Goal: Use online tool/utility: Utilize a website feature to perform a specific function

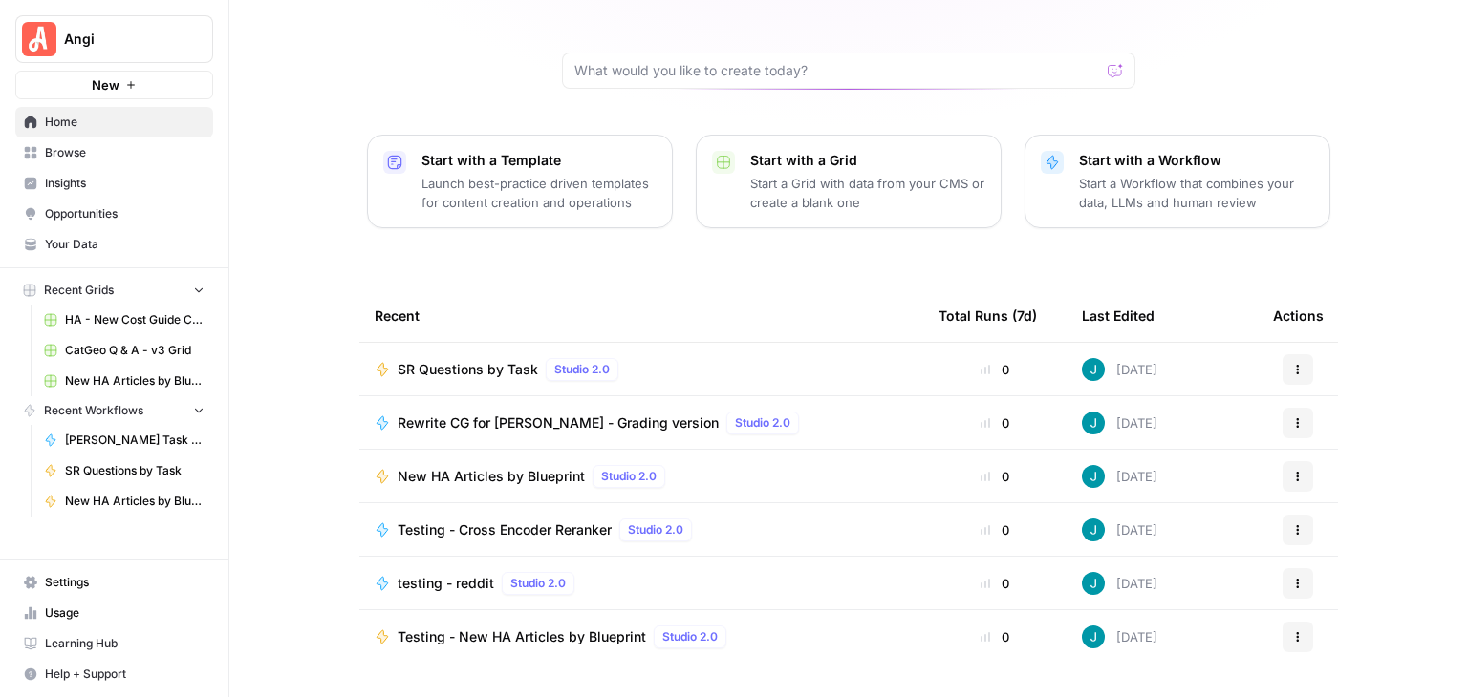
scroll to position [181, 0]
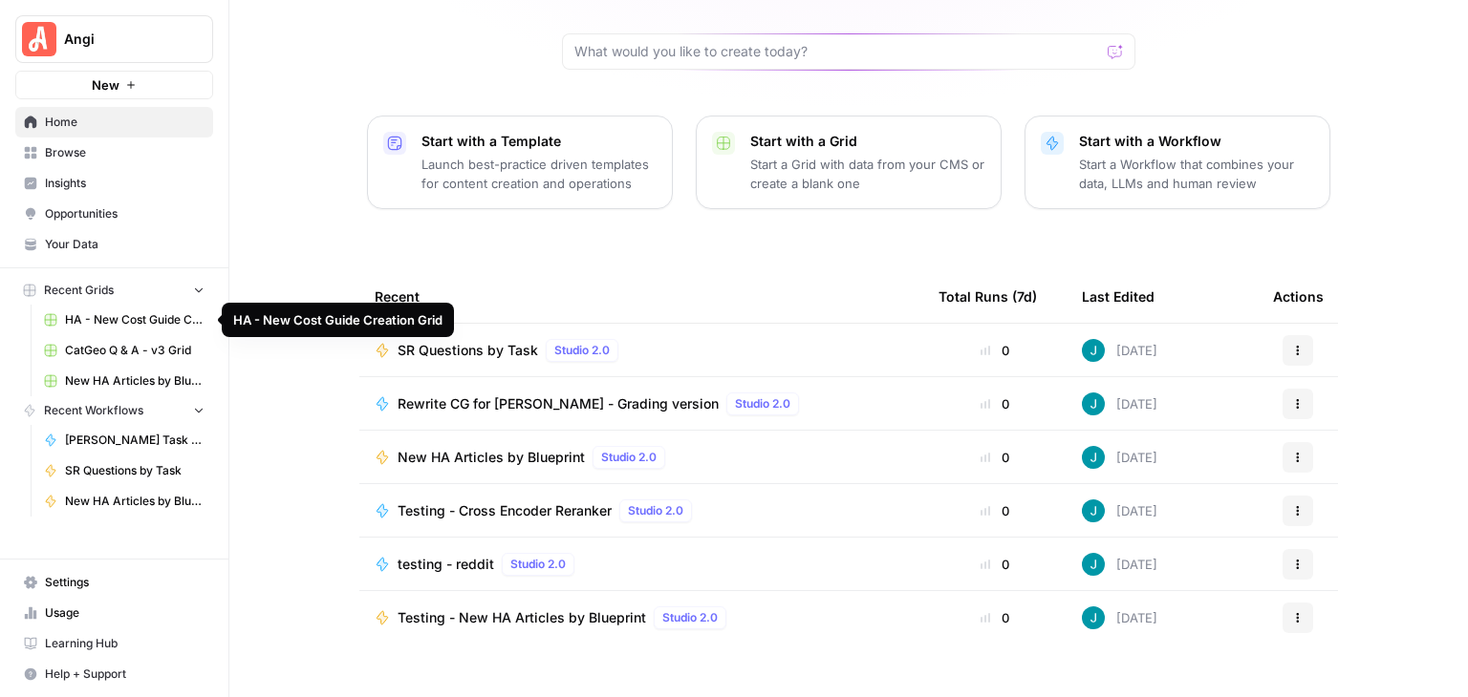
click at [187, 313] on span "HA - New Cost Guide Creation Grid" at bounding box center [134, 319] width 139 height 17
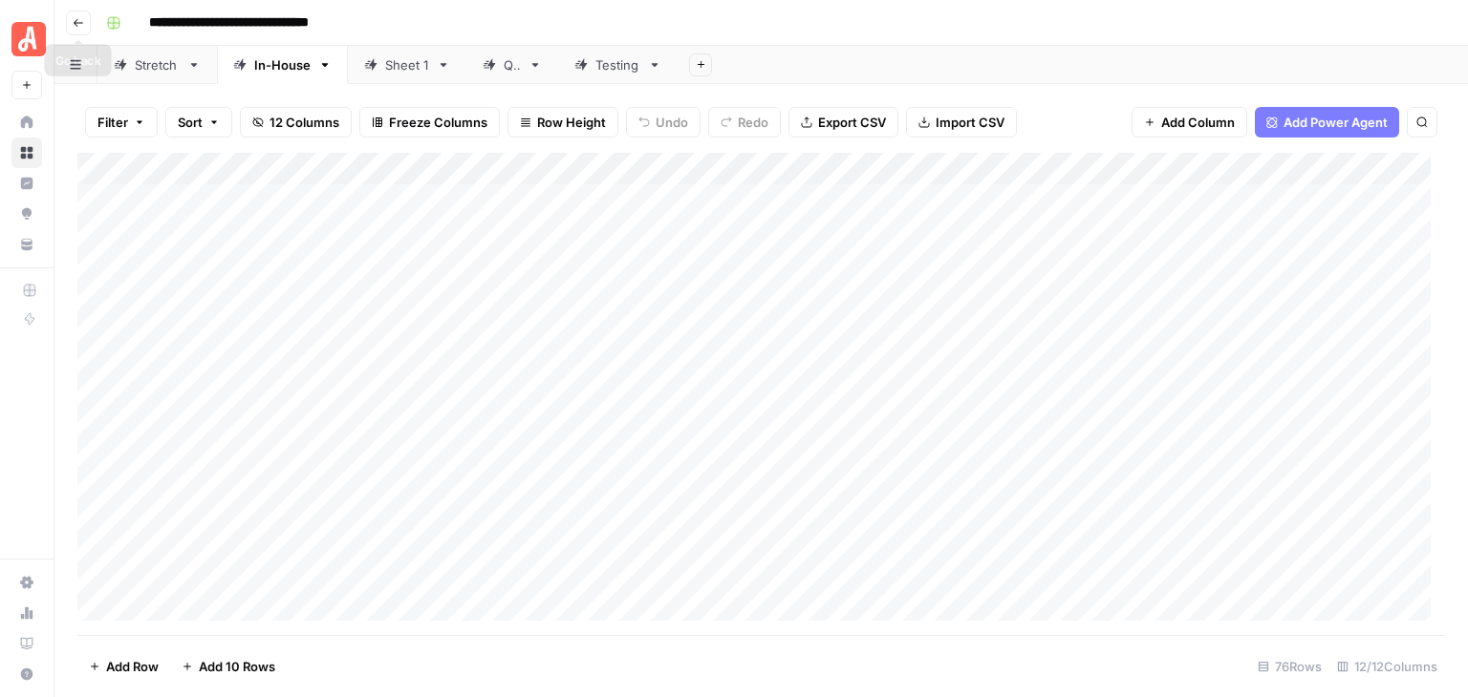
click at [73, 24] on icon "button" at bounding box center [78, 22] width 11 height 11
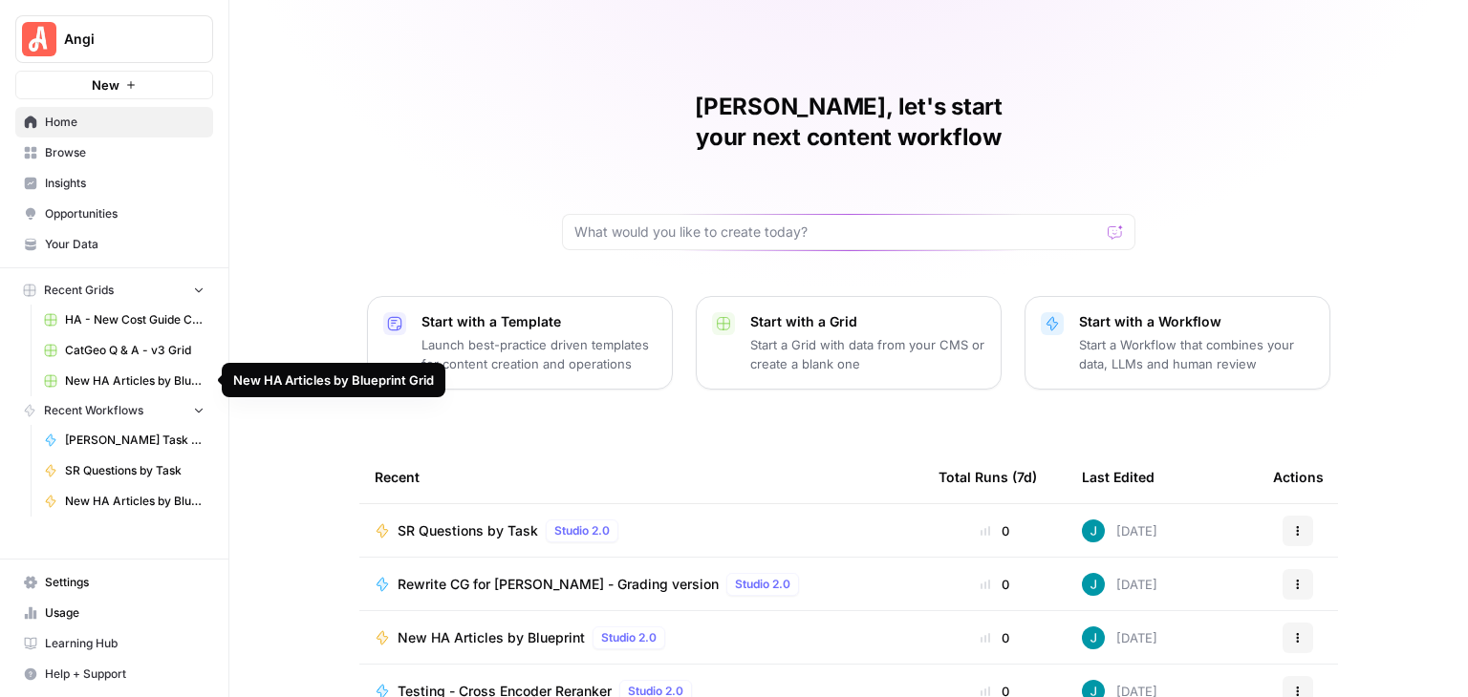
click at [160, 379] on span "New HA Articles by Blueprint Grid" at bounding box center [134, 381] width 139 height 17
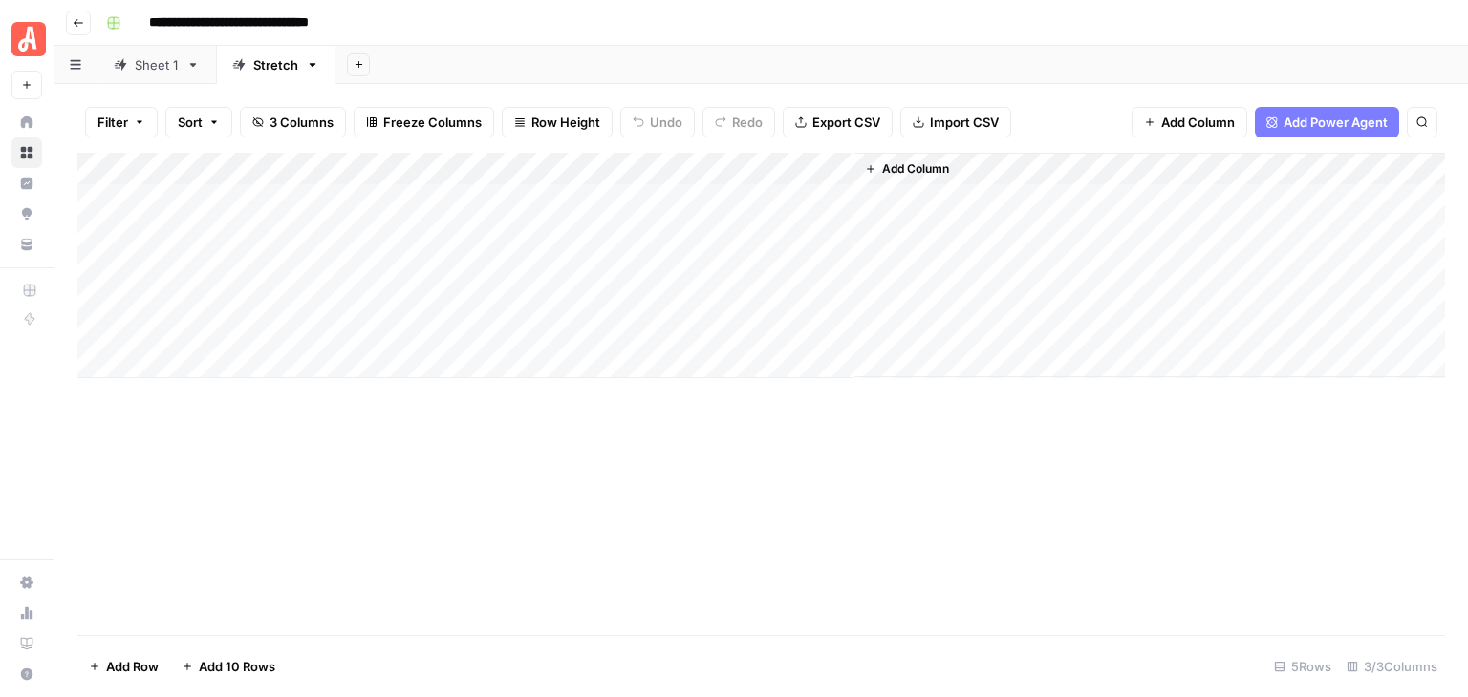
click at [161, 67] on div "Sheet 1" at bounding box center [157, 64] width 44 height 19
click at [1062, 521] on div "Add Column" at bounding box center [760, 394] width 1367 height 483
click at [67, 28] on button "Go back" at bounding box center [78, 23] width 25 height 25
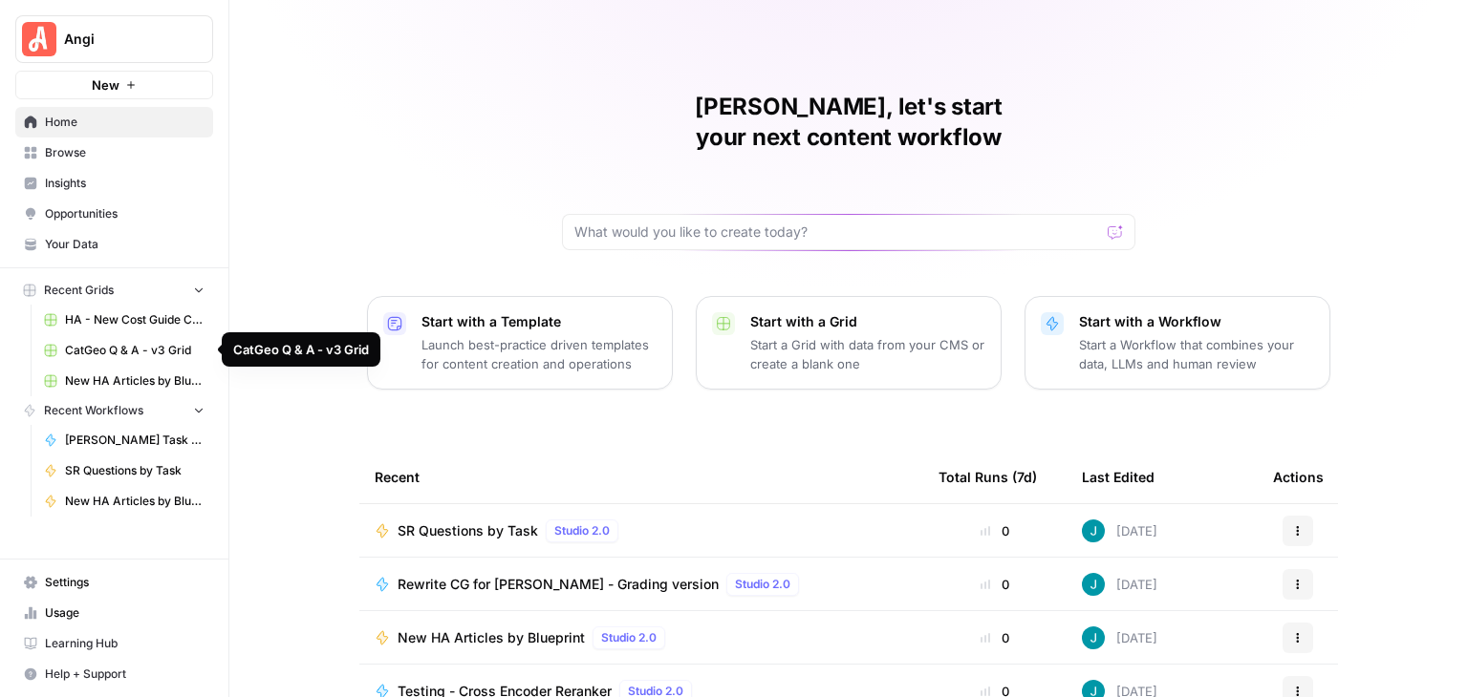
click at [150, 351] on span "CatGeo Q & A - v3 Grid" at bounding box center [134, 350] width 139 height 17
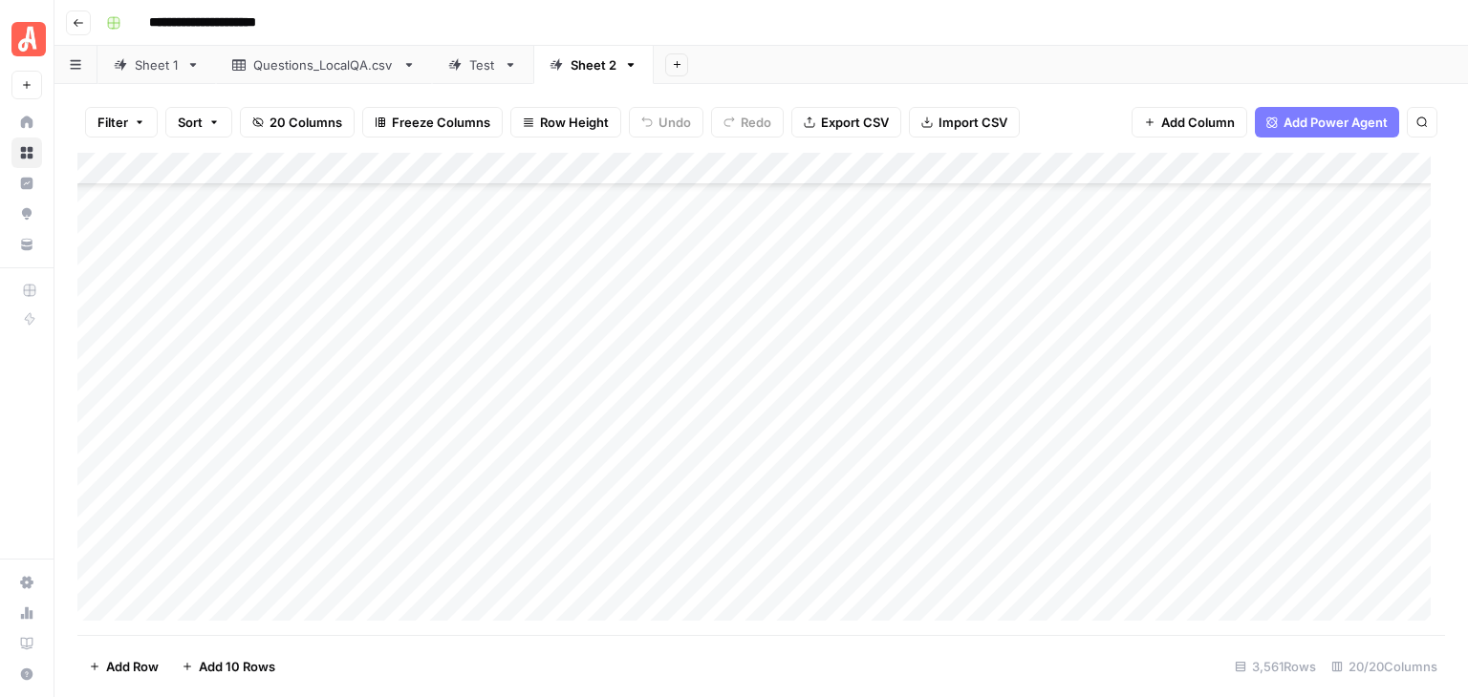
scroll to position [108969, 0]
click at [99, 254] on div "Add Column" at bounding box center [760, 394] width 1367 height 483
click at [100, 502] on div "Add Column" at bounding box center [760, 394] width 1367 height 483
click at [1004, 174] on div "Add Column" at bounding box center [760, 394] width 1367 height 483
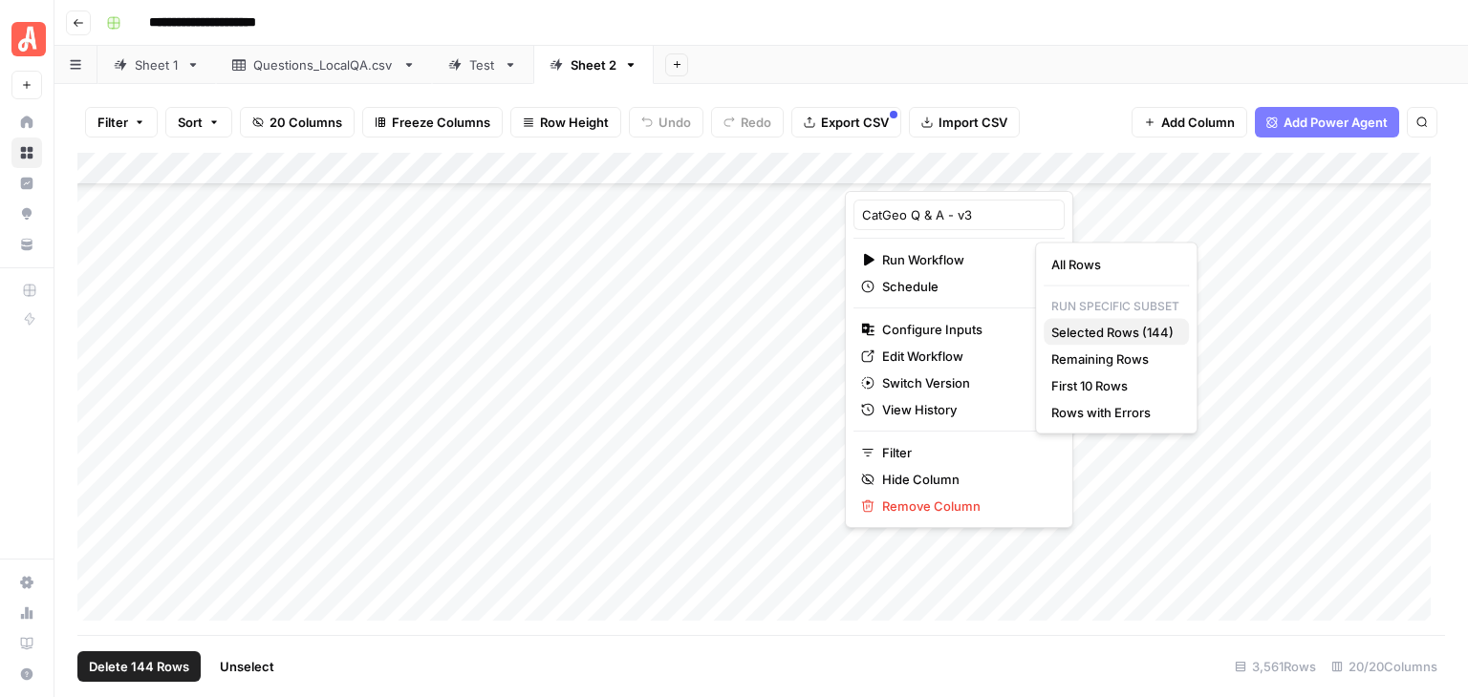
click at [1104, 336] on span "Selected Rows (144)" at bounding box center [1112, 332] width 122 height 19
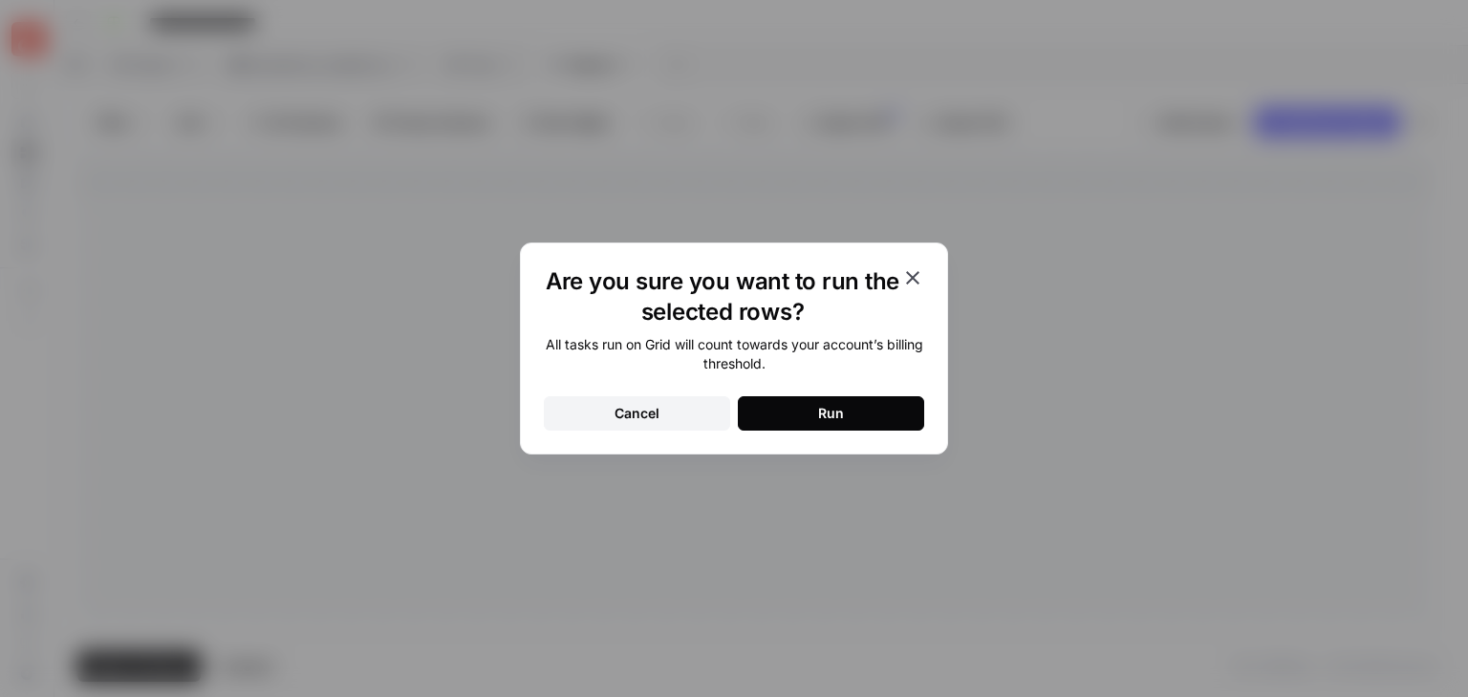
click at [878, 410] on button "Run" at bounding box center [831, 414] width 186 height 34
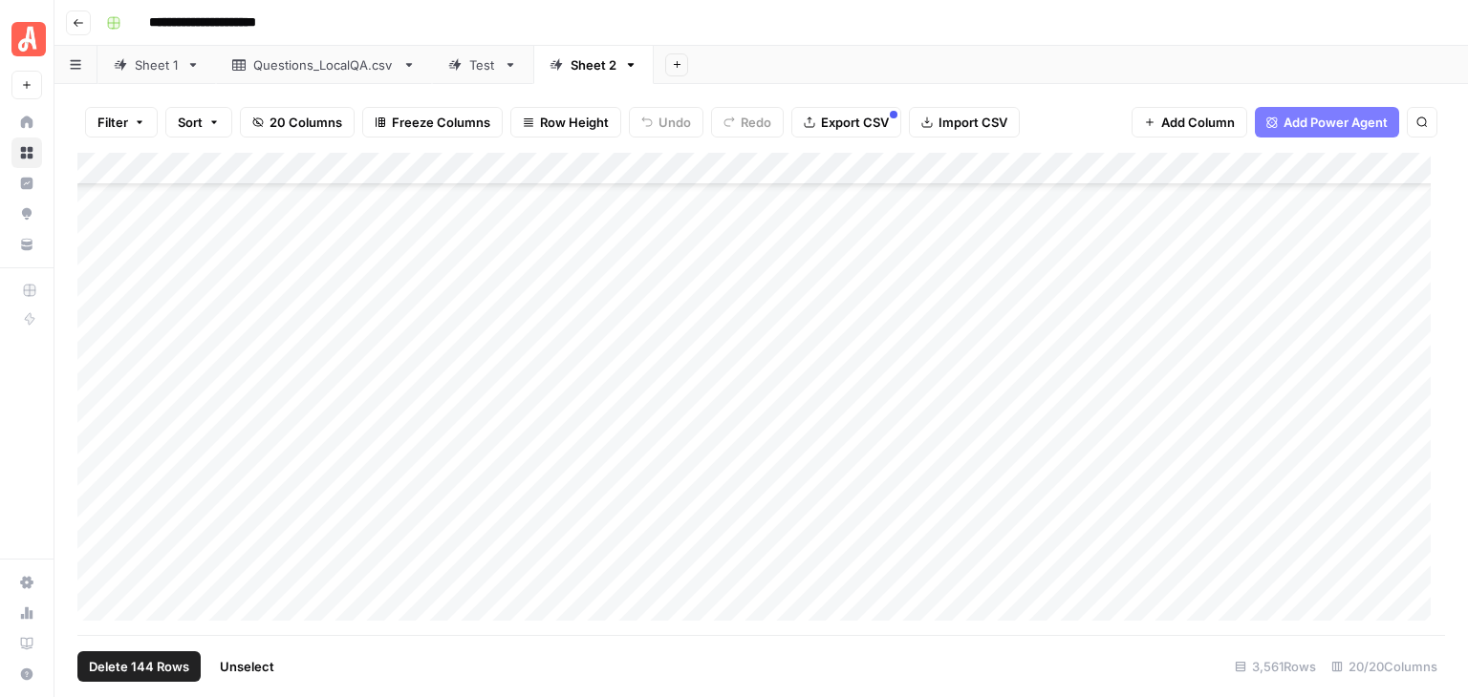
click at [262, 673] on span "Unselect" at bounding box center [247, 666] width 54 height 19
click at [1166, 351] on div "Add Column" at bounding box center [760, 394] width 1367 height 483
click at [1103, 34] on div "**********" at bounding box center [773, 23] width 1350 height 31
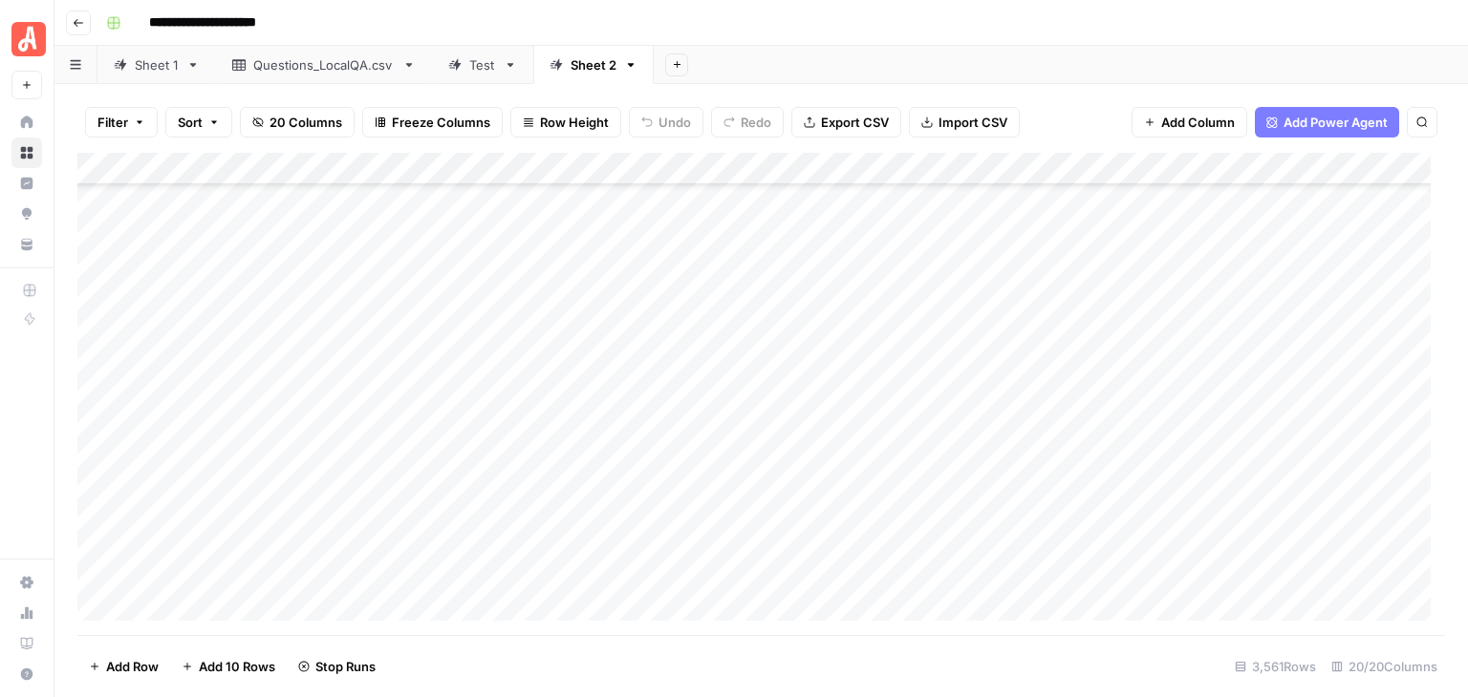
scroll to position [110975, 0]
click at [96, 329] on div "Add Column" at bounding box center [760, 394] width 1367 height 483
click at [96, 579] on div "Add Column" at bounding box center [760, 394] width 1367 height 483
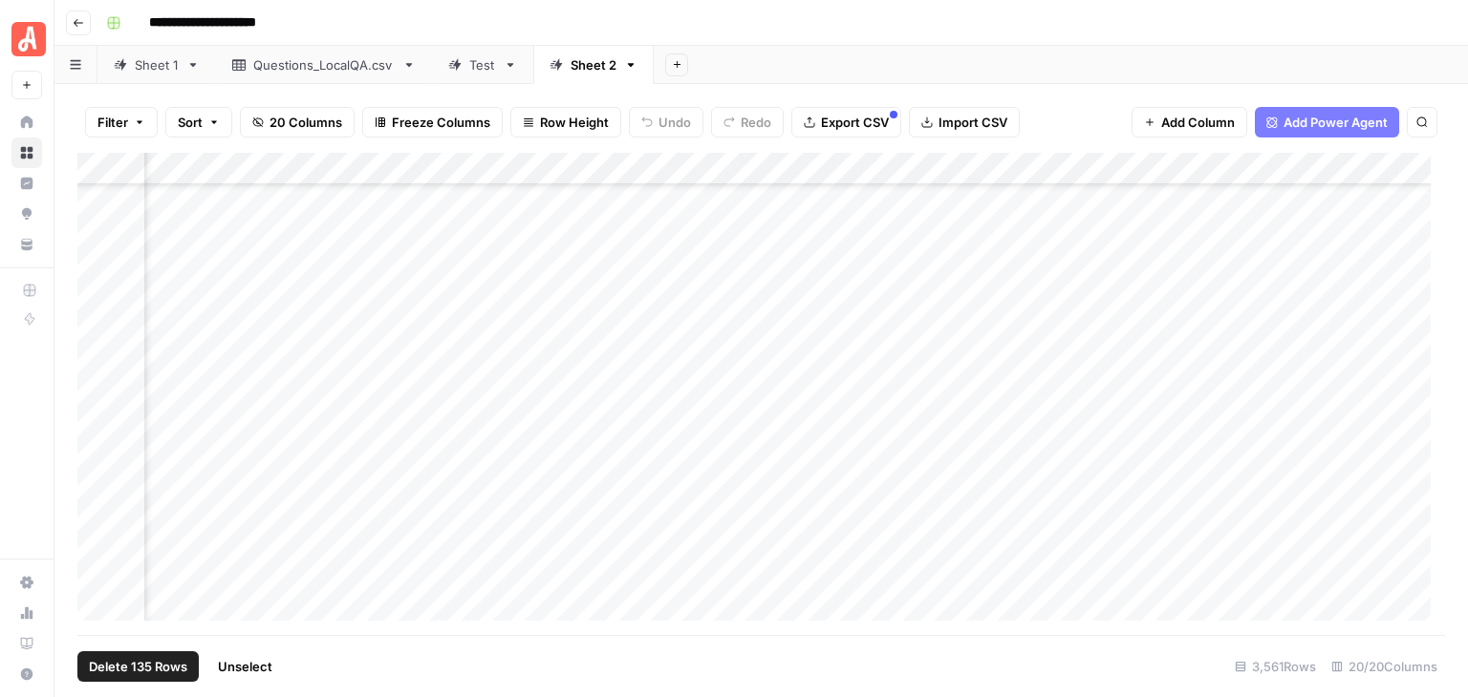
click at [1289, 168] on div "Add Column" at bounding box center [760, 394] width 1367 height 483
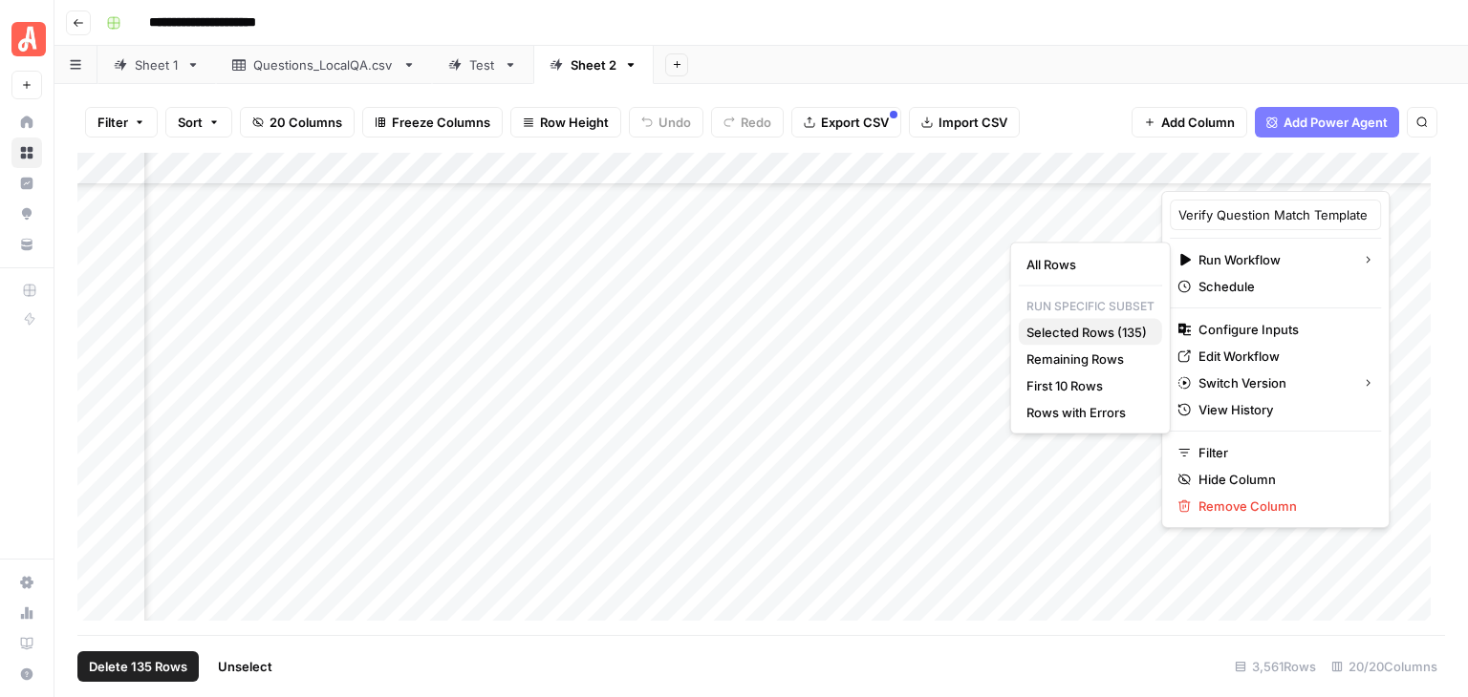
click at [1120, 324] on span "Selected Rows (135)" at bounding box center [1086, 332] width 120 height 19
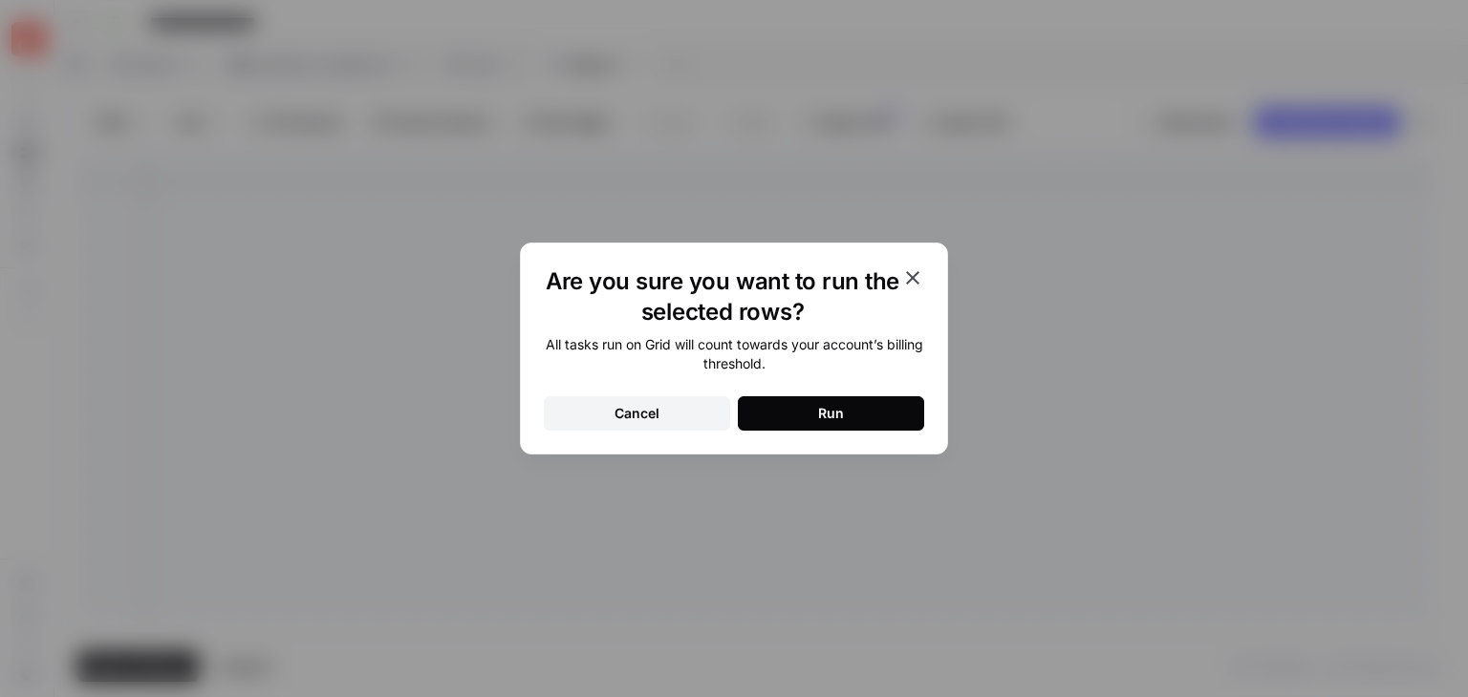
click at [890, 418] on button "Run" at bounding box center [831, 414] width 186 height 34
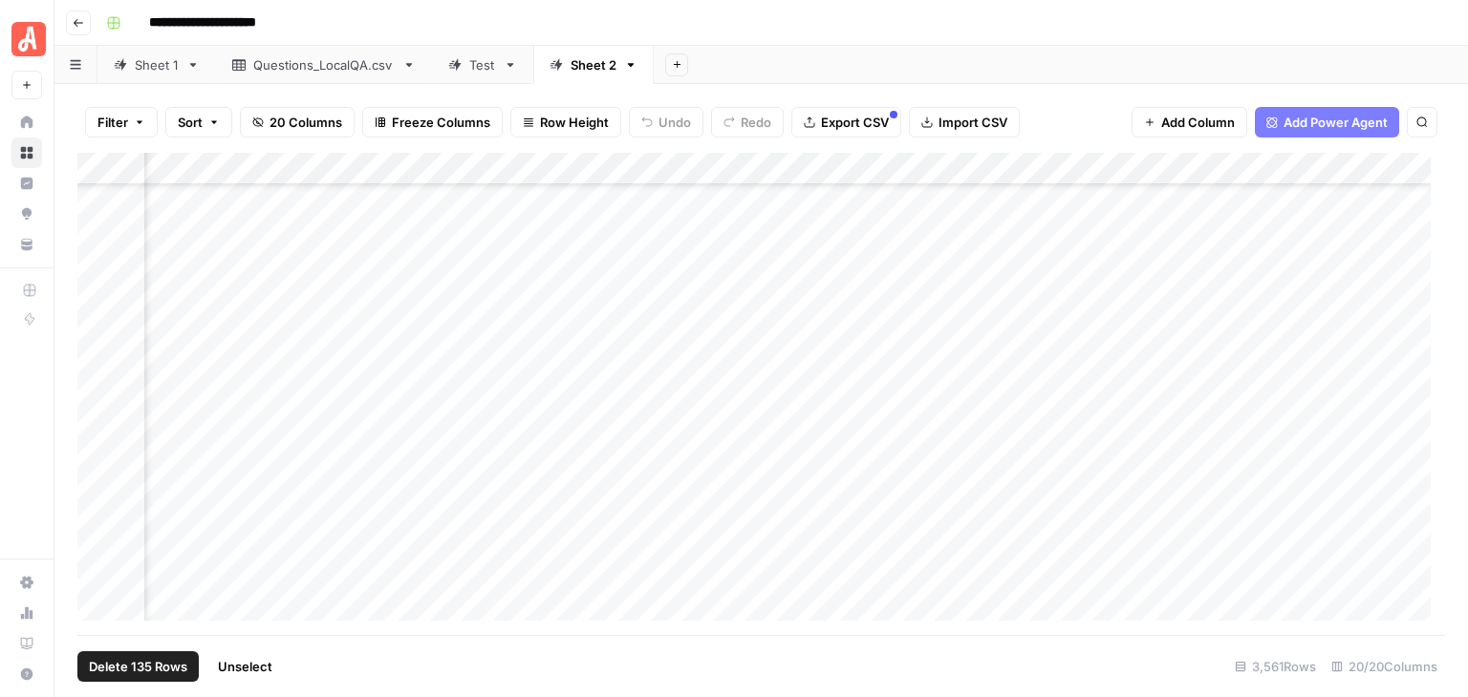
click at [245, 662] on span "Unselect" at bounding box center [245, 666] width 54 height 19
click at [694, 279] on div "Add Column" at bounding box center [760, 394] width 1367 height 483
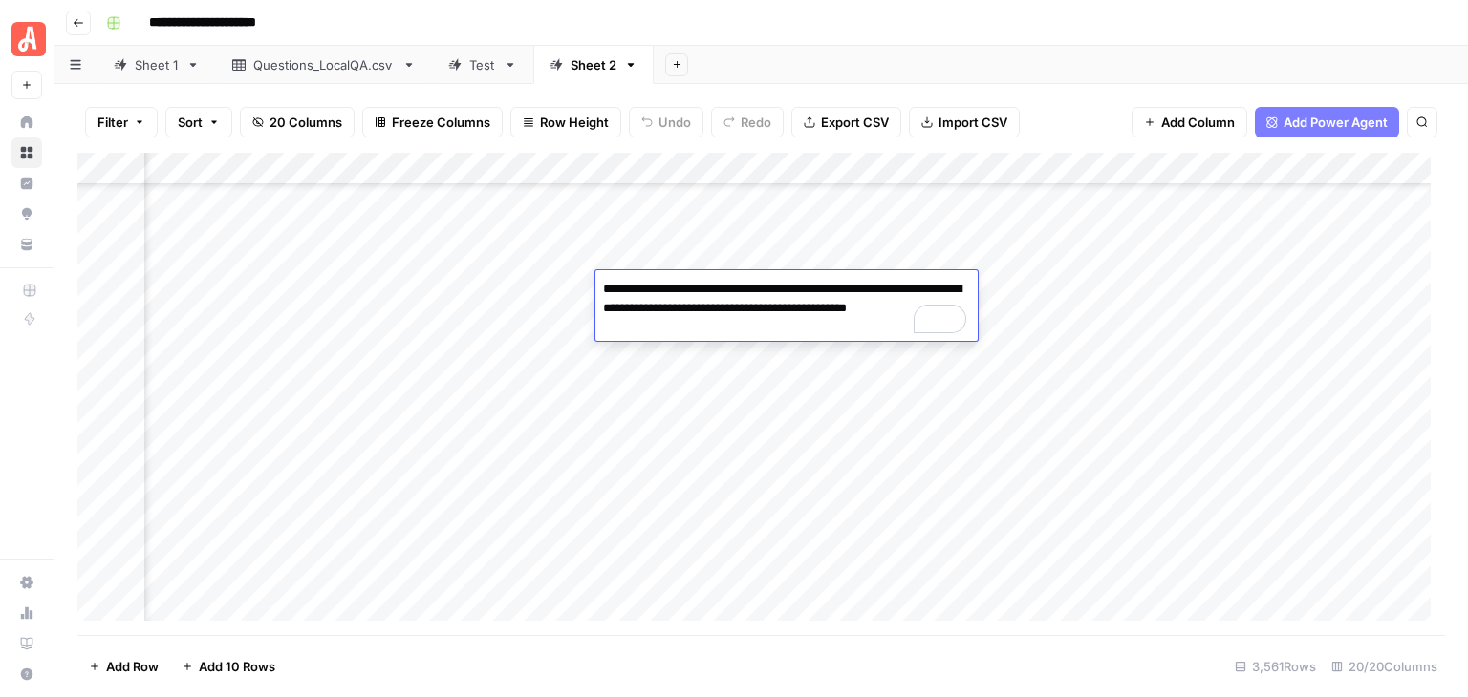
click at [349, 292] on div "Add Column" at bounding box center [760, 394] width 1367 height 483
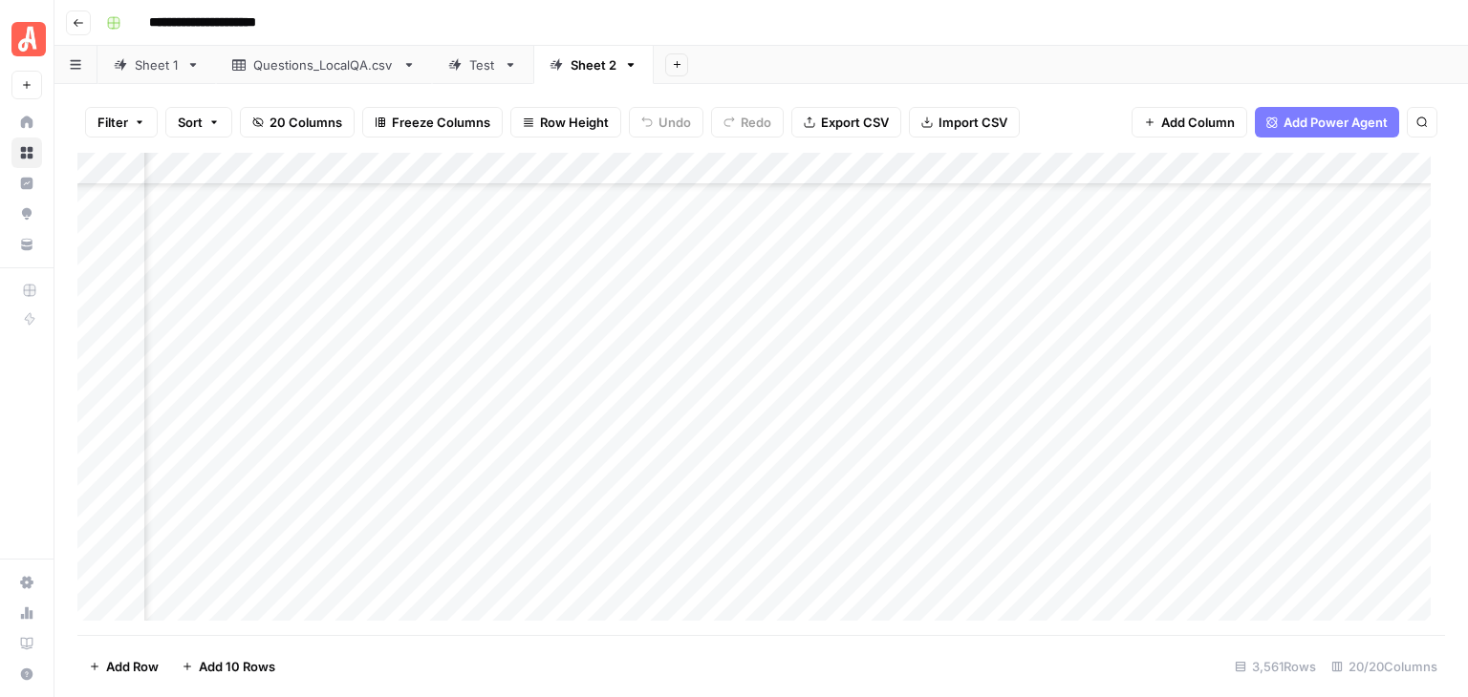
click at [349, 292] on div "Add Column" at bounding box center [760, 394] width 1367 height 483
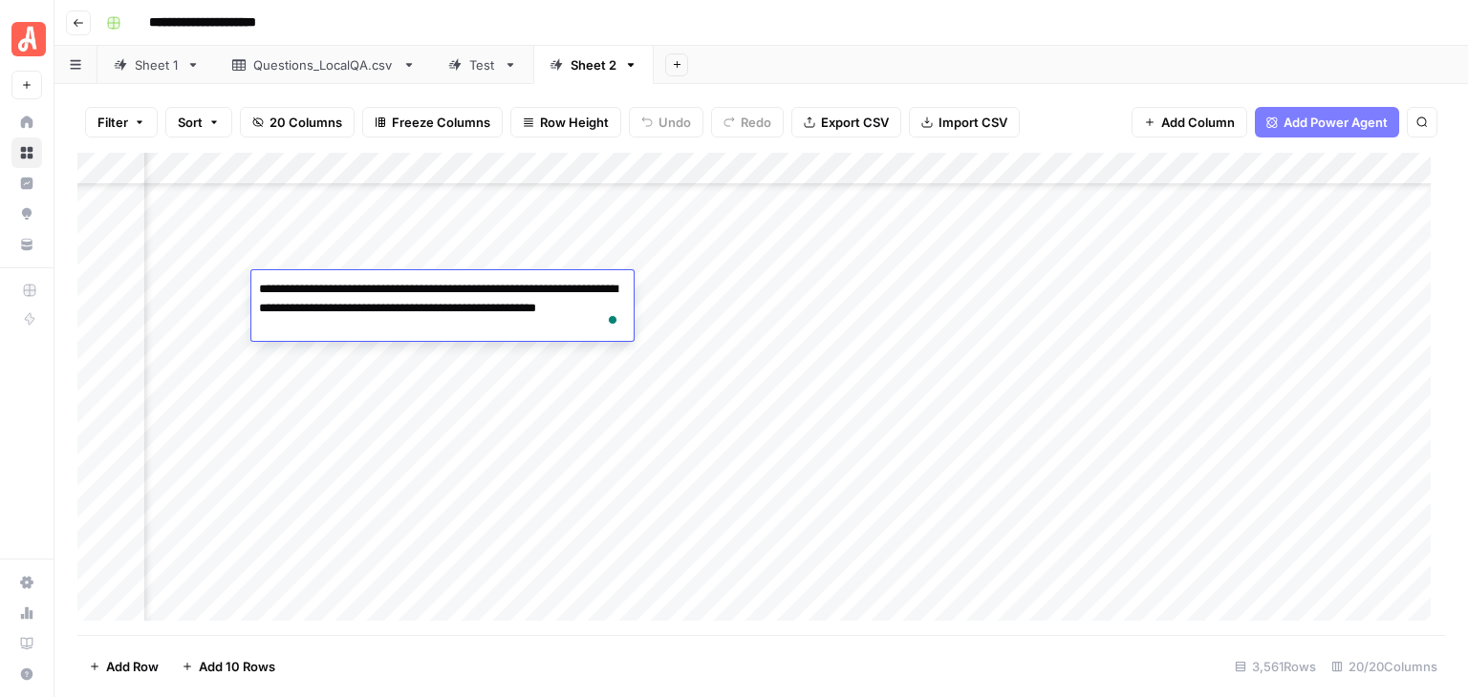
click at [868, 18] on div "**********" at bounding box center [773, 23] width 1350 height 31
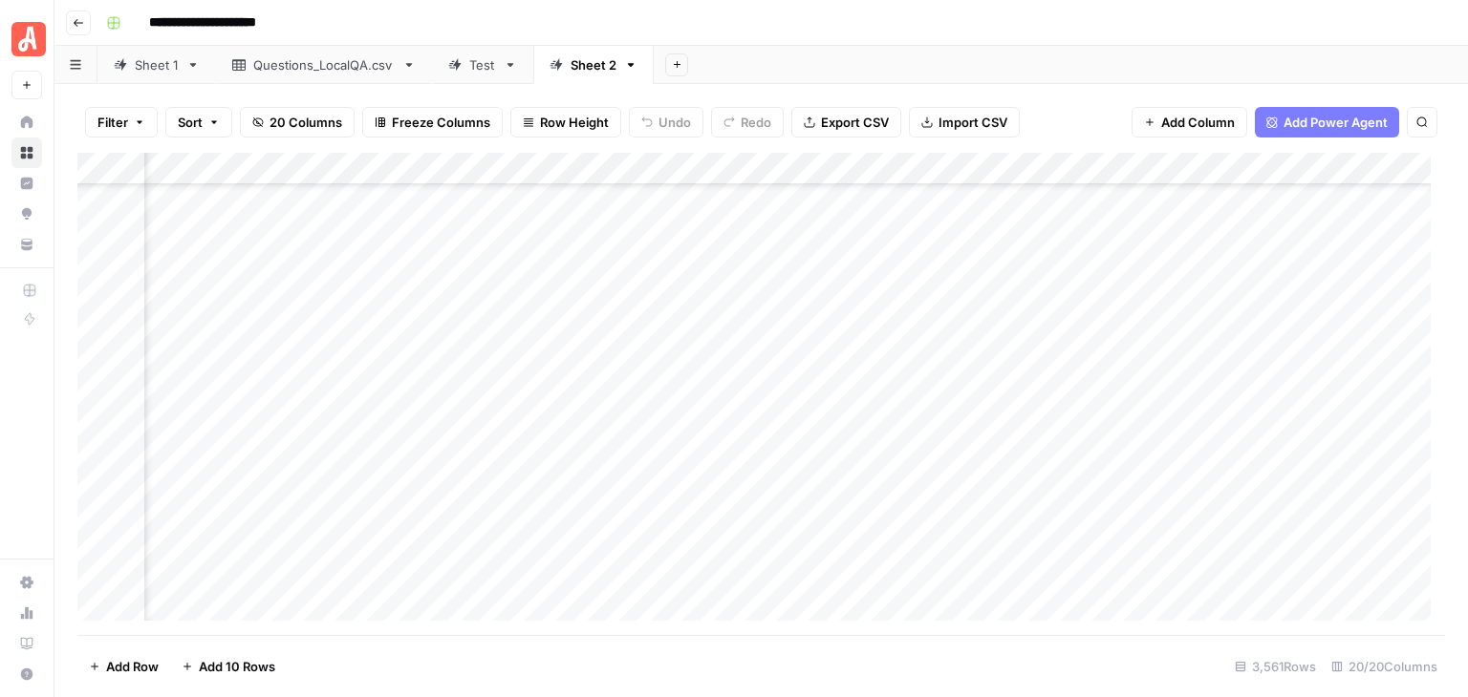
click at [99, 417] on div "Add Column" at bounding box center [760, 394] width 1367 height 483
click at [99, 437] on div "Add Column" at bounding box center [760, 394] width 1367 height 483
click at [1158, 172] on div "Add Column" at bounding box center [760, 394] width 1367 height 483
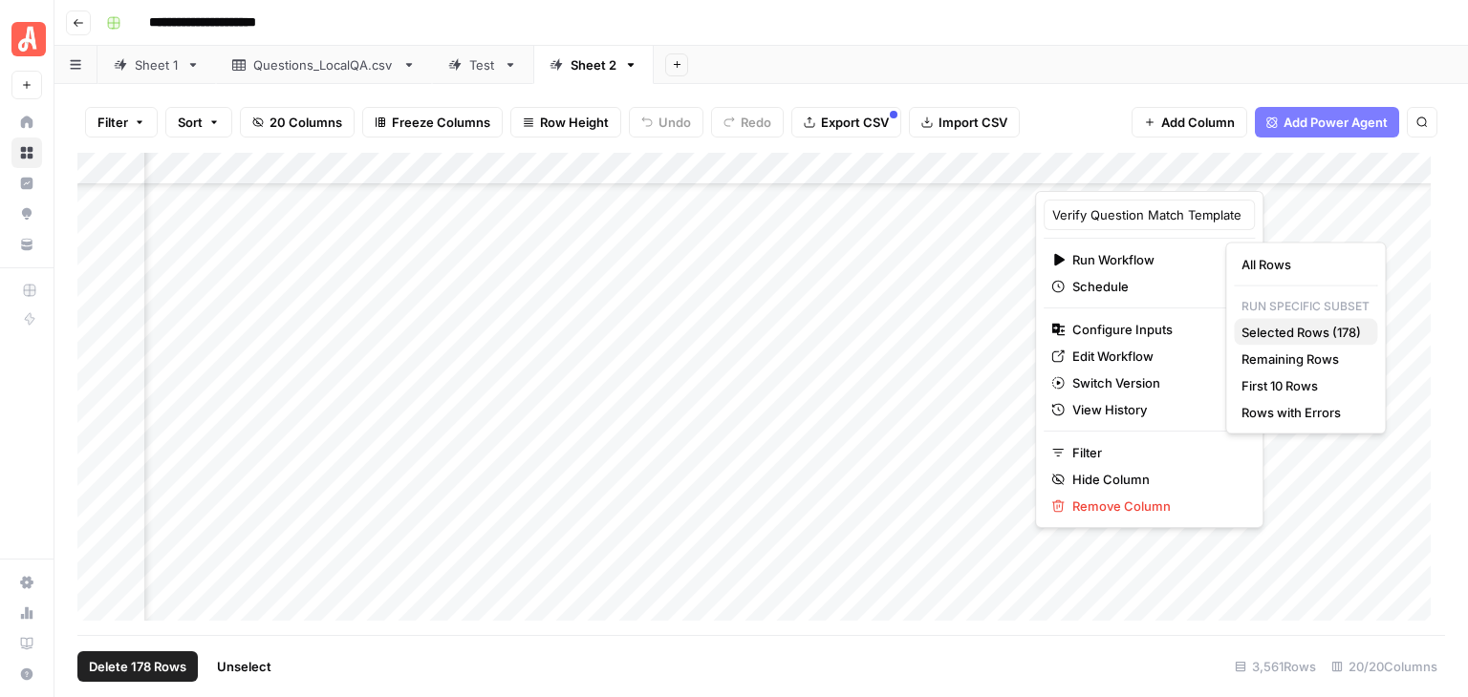
click at [1315, 337] on span "Selected Rows (178)" at bounding box center [1301, 332] width 120 height 19
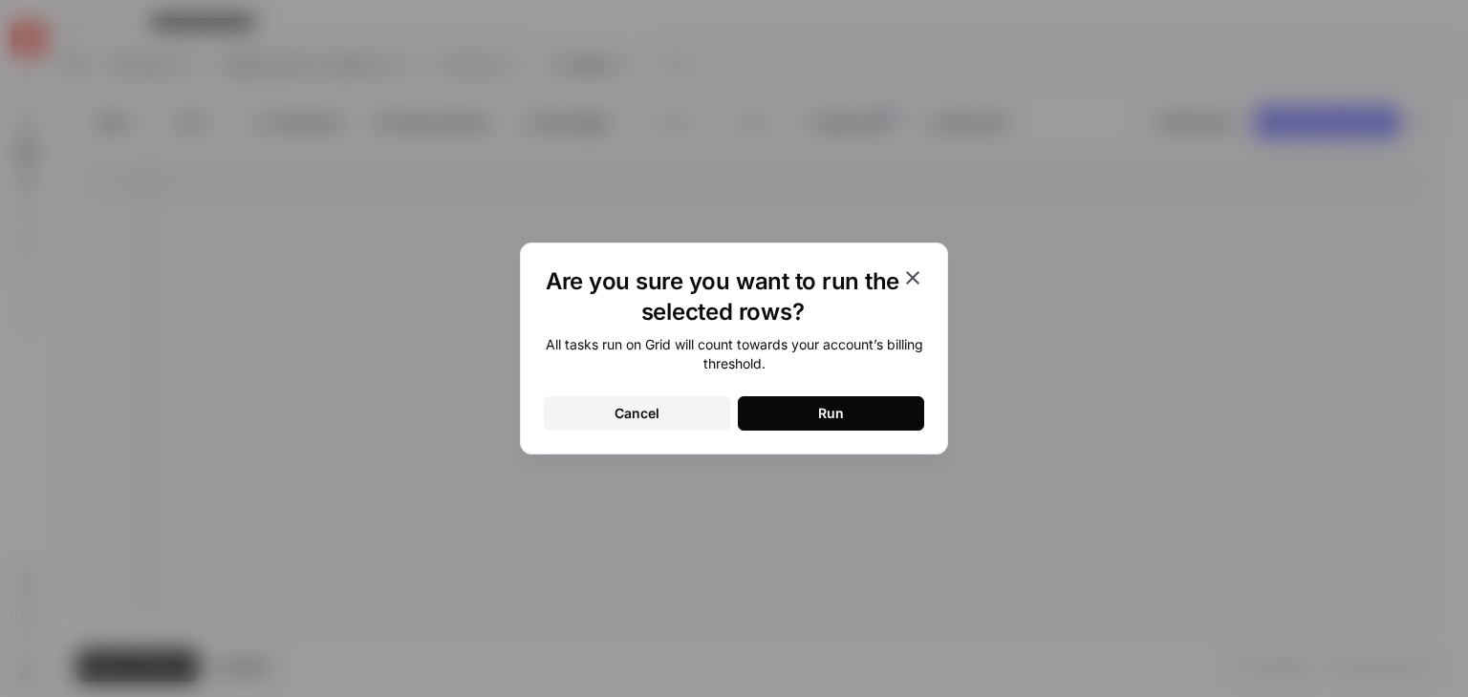
click at [894, 418] on button "Run" at bounding box center [831, 414] width 186 height 34
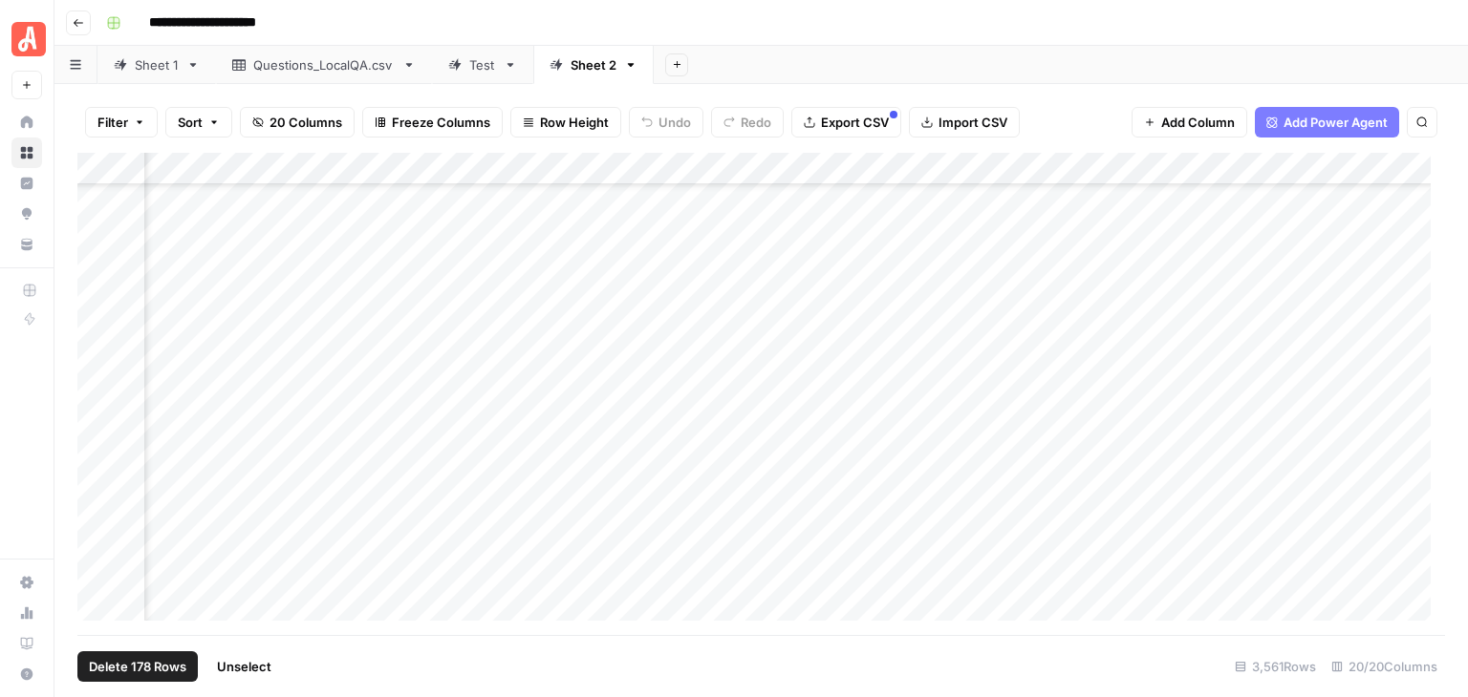
click at [252, 667] on span "Unselect" at bounding box center [244, 666] width 54 height 19
click at [244, 658] on span "Add 10 Rows" at bounding box center [237, 666] width 76 height 19
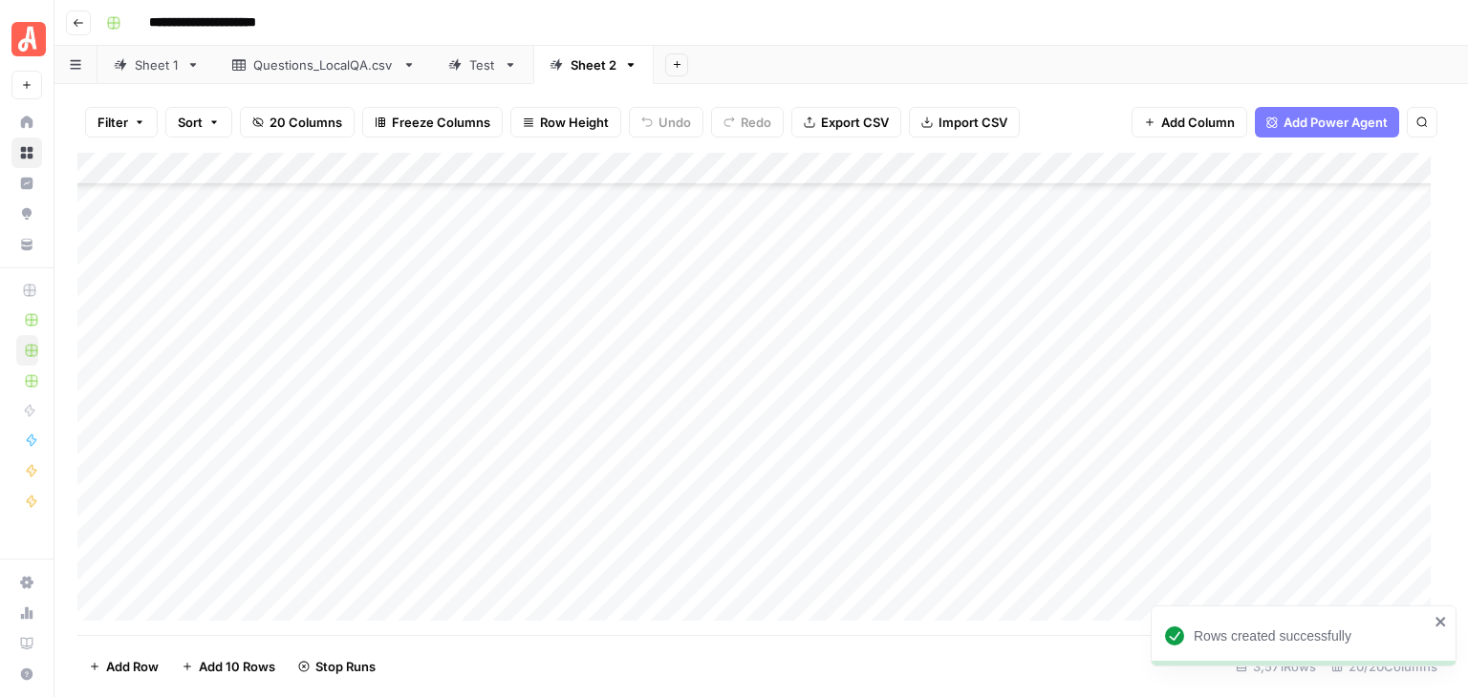
scroll to position [115599, 0]
click at [342, 283] on div "Add Column" at bounding box center [760, 394] width 1367 height 483
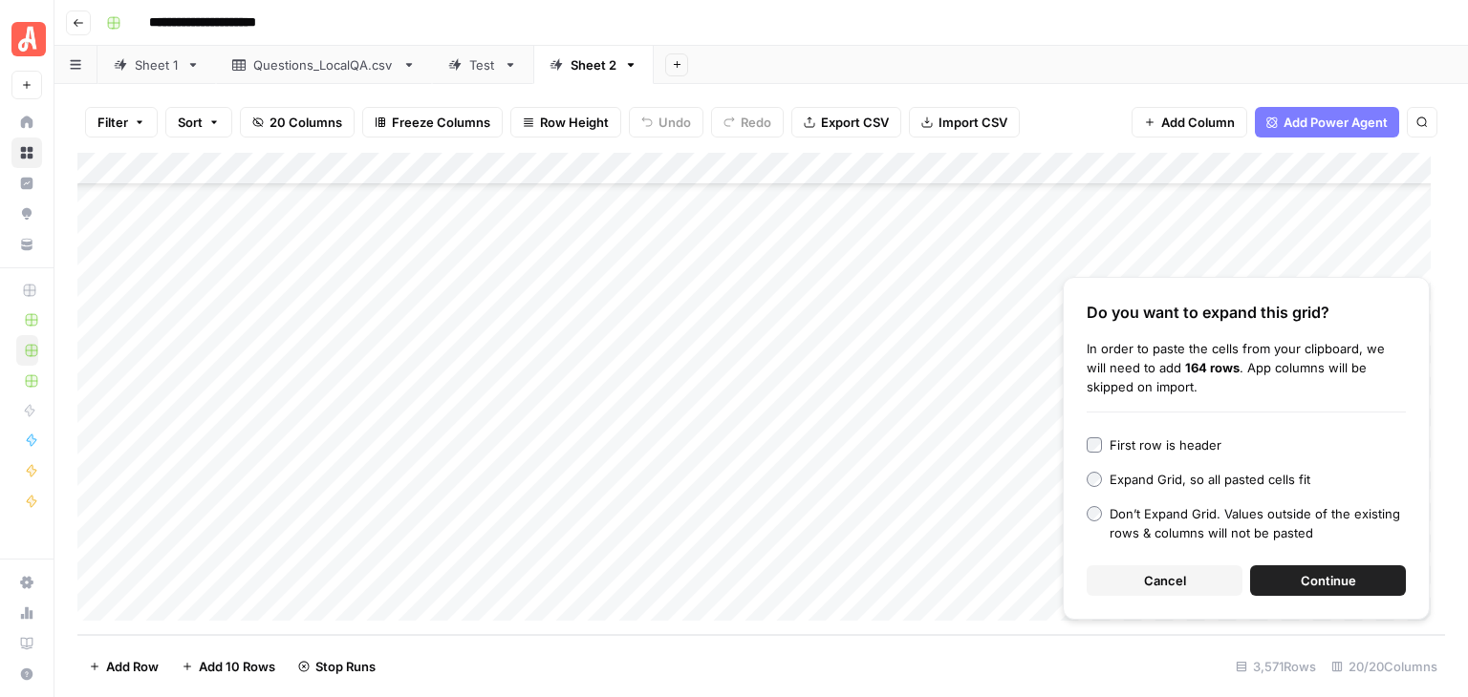
click at [1336, 572] on span "Continue" at bounding box center [1327, 580] width 55 height 19
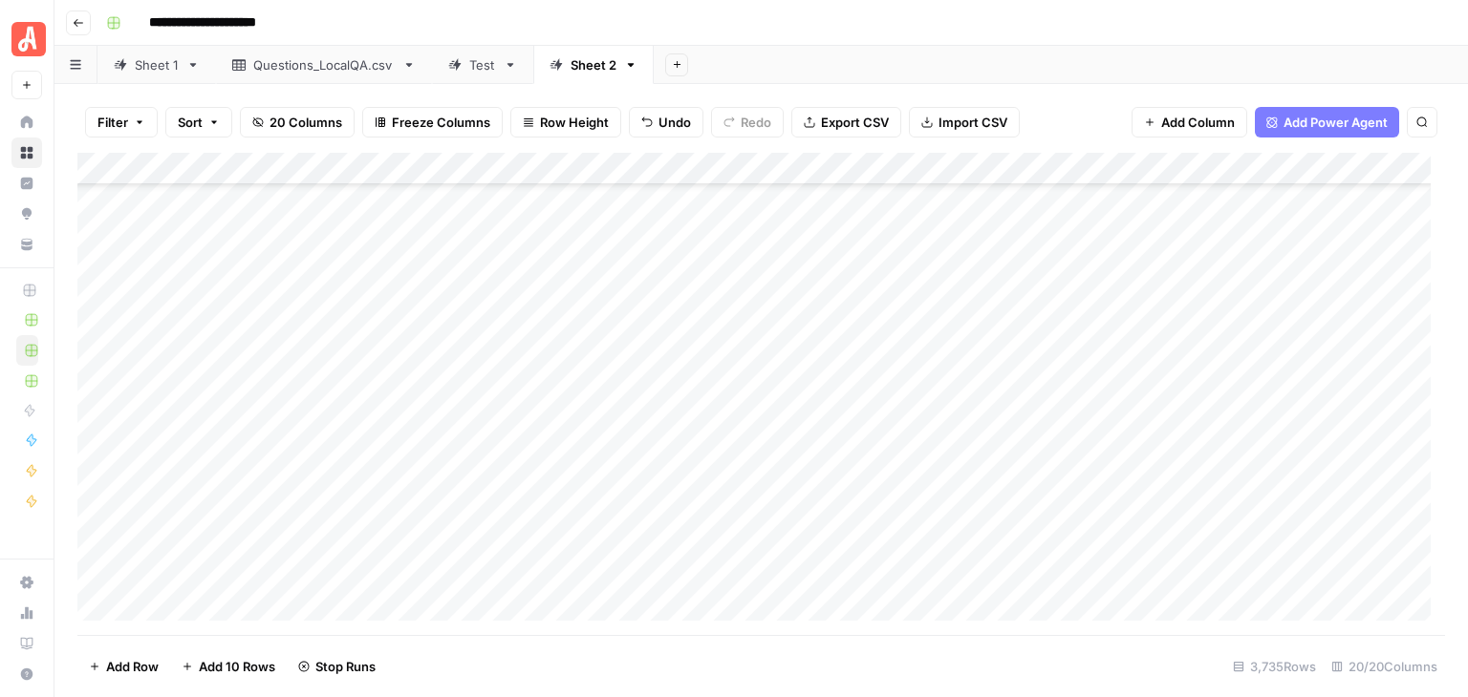
scroll to position [115576, 0]
click at [347, 332] on div "Add Column" at bounding box center [760, 394] width 1367 height 483
click at [300, 298] on div "Add Column" at bounding box center [760, 394] width 1367 height 483
drag, startPoint x: 225, startPoint y: 665, endPoint x: 235, endPoint y: 664, distance: 9.6
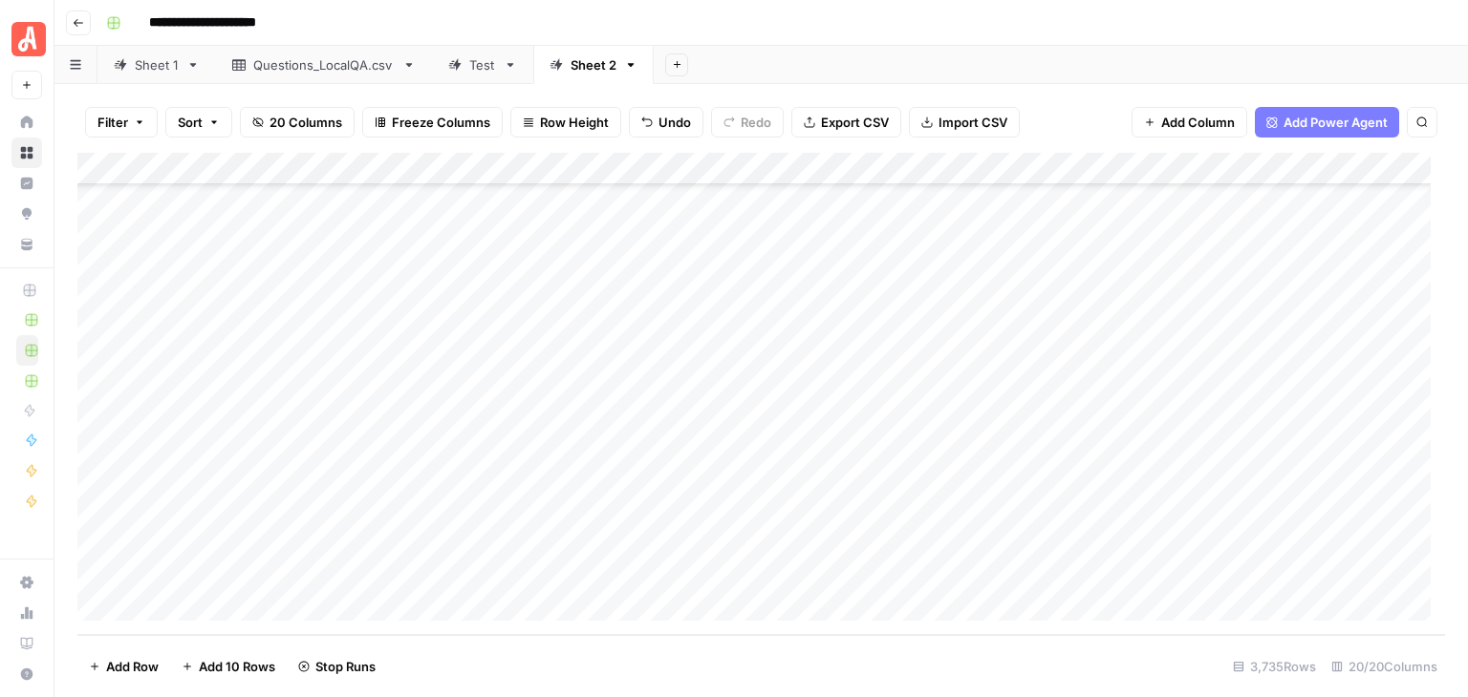
click at [225, 664] on span "Add 10 Rows" at bounding box center [237, 666] width 76 height 19
click at [290, 285] on div "Add Column" at bounding box center [760, 394] width 1367 height 483
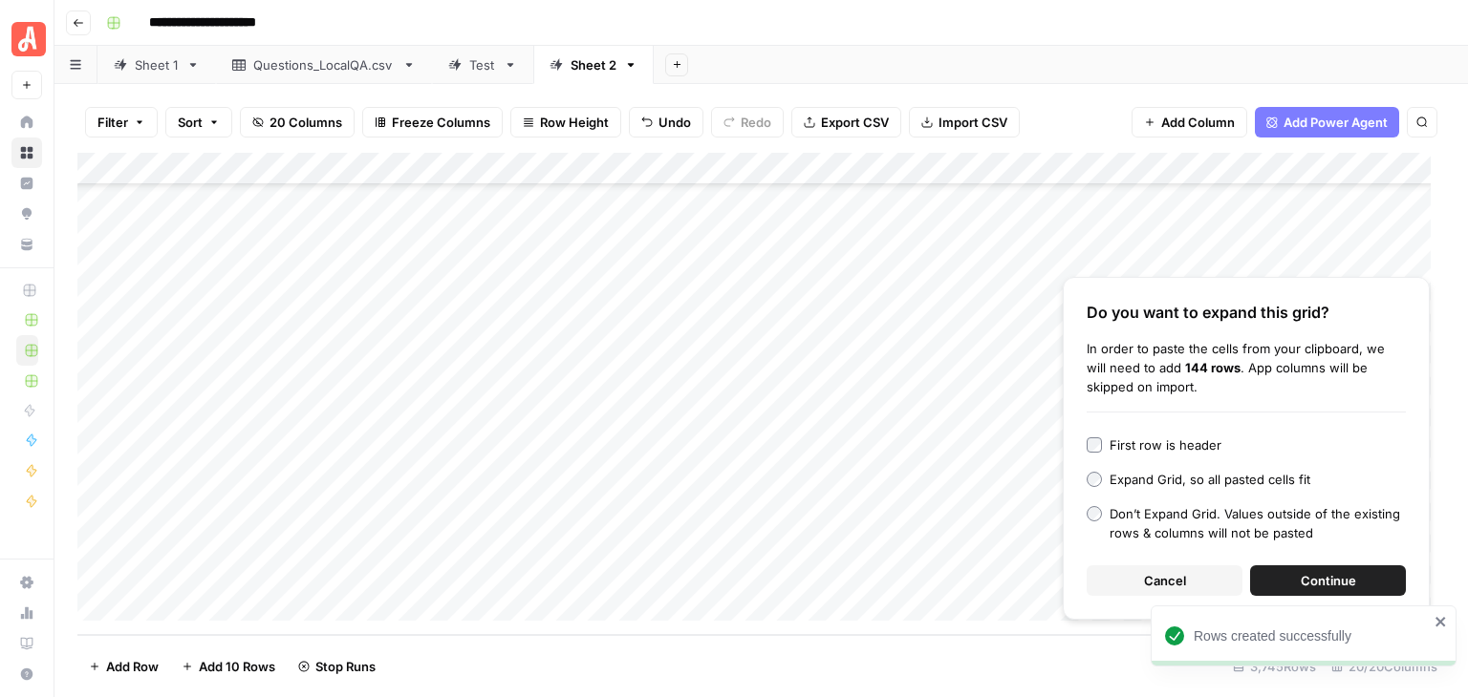
click at [1336, 579] on span "Continue" at bounding box center [1327, 580] width 55 height 19
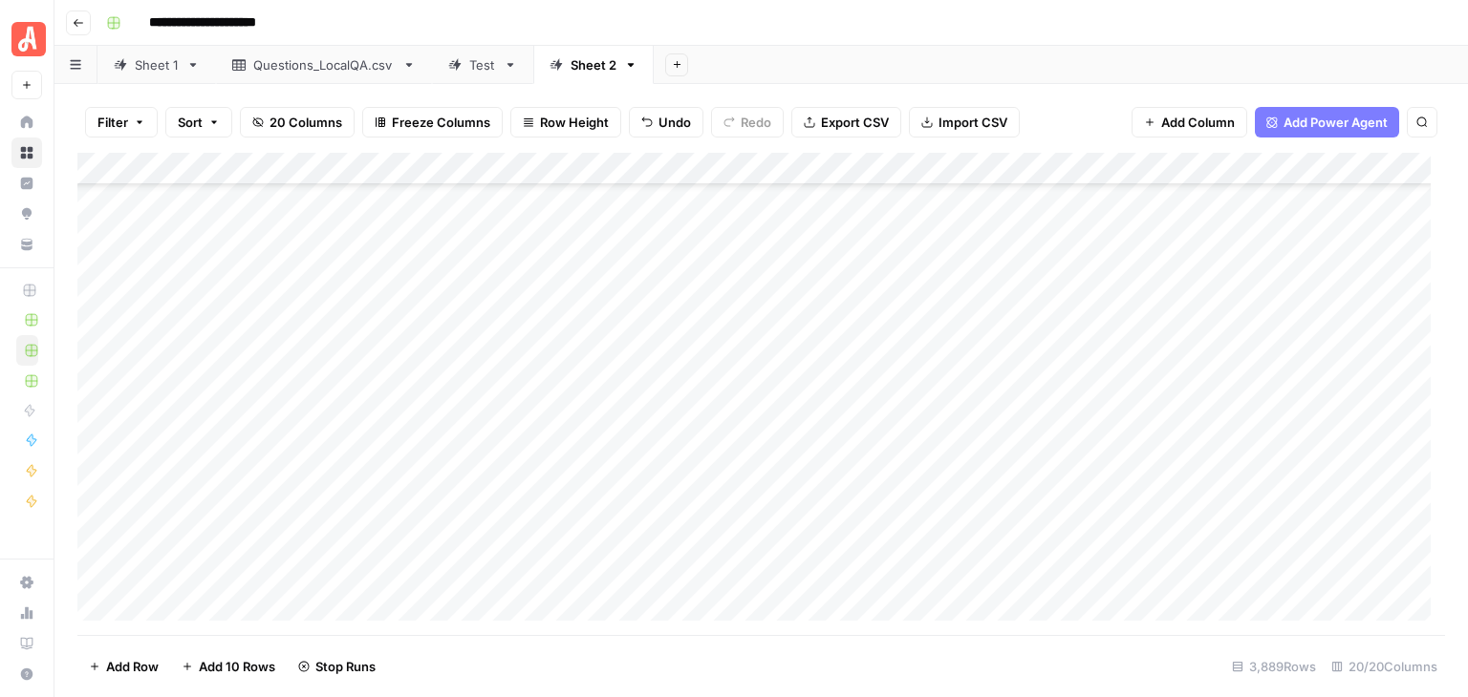
scroll to position [121248, 0]
click at [323, 311] on div "Add Column" at bounding box center [760, 394] width 1367 height 483
click at [268, 280] on div "Add Column" at bounding box center [760, 394] width 1367 height 483
click at [96, 291] on div "Add Column" at bounding box center [760, 394] width 1367 height 483
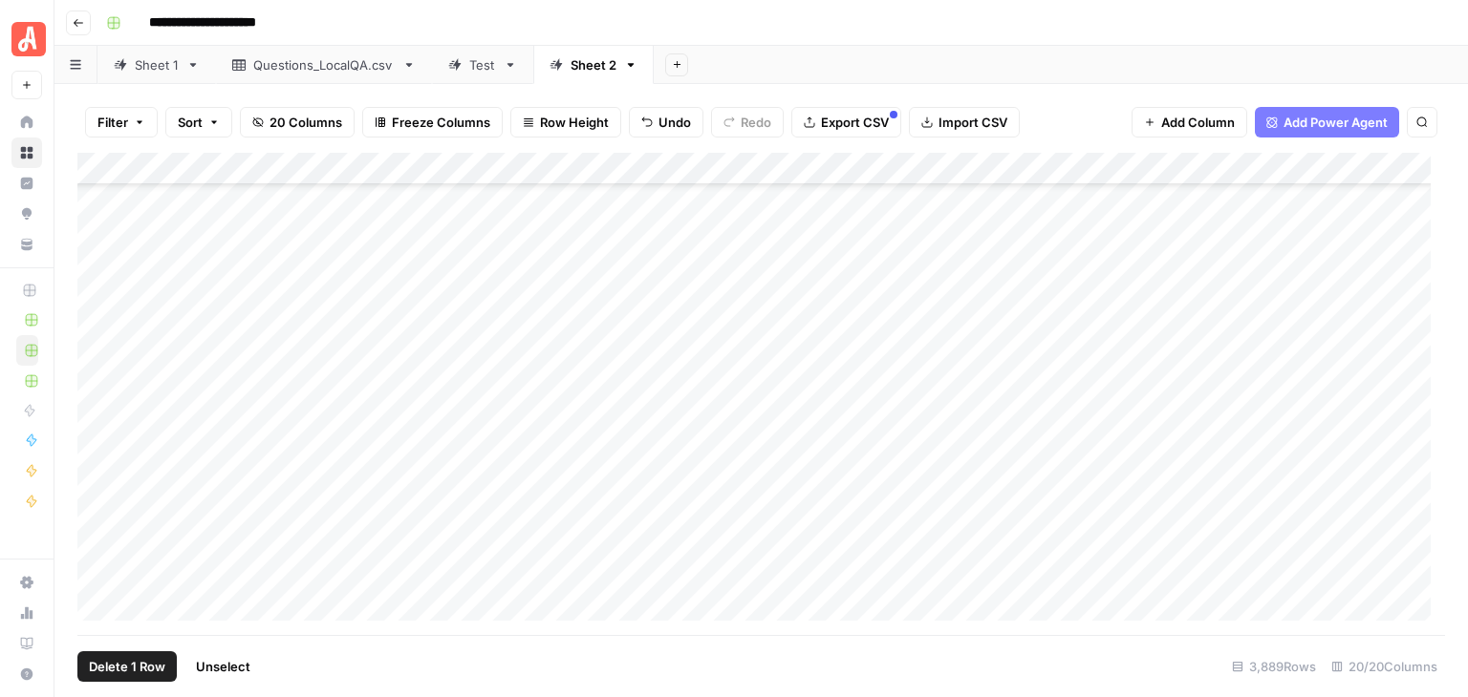
scroll to position [118191, 0]
click at [95, 482] on div "Add Column" at bounding box center [760, 394] width 1367 height 483
click at [1008, 168] on div "Add Column" at bounding box center [760, 394] width 1367 height 483
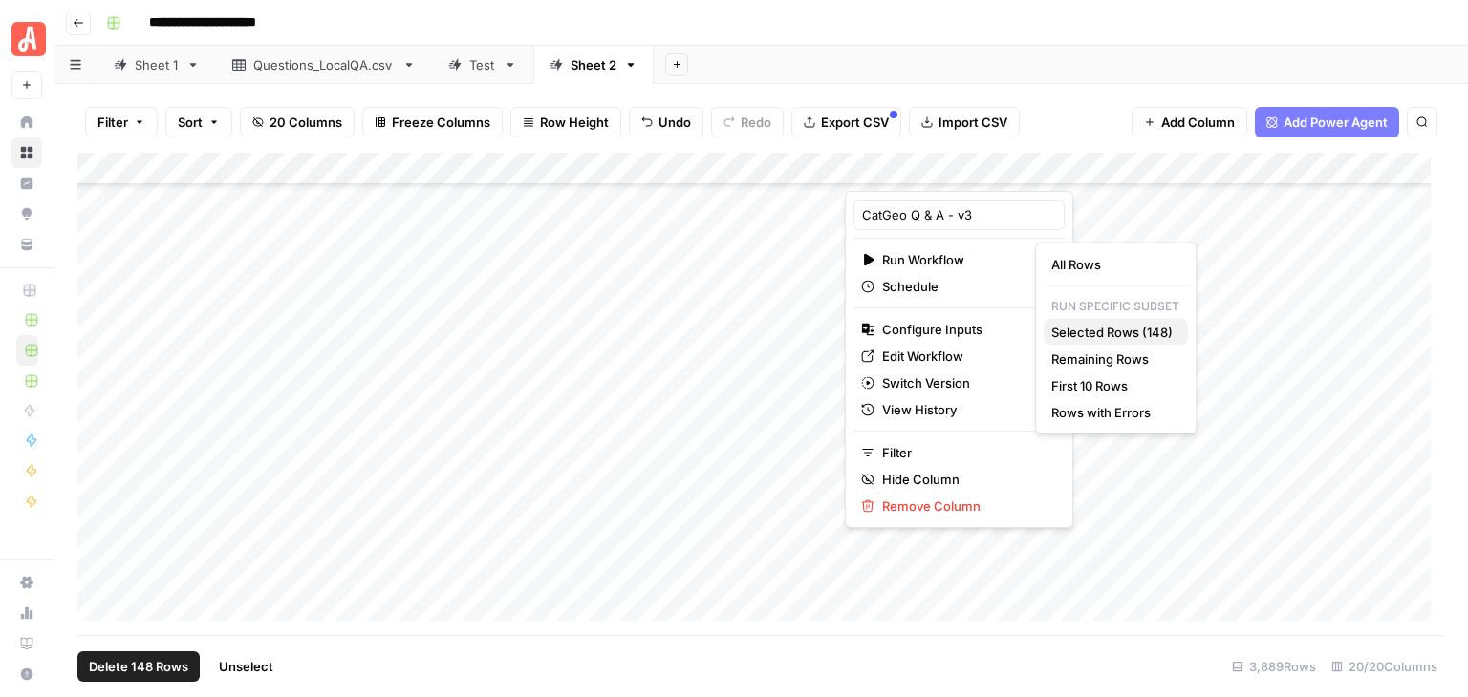
click at [1147, 329] on span "Selected Rows (148)" at bounding box center [1111, 332] width 121 height 19
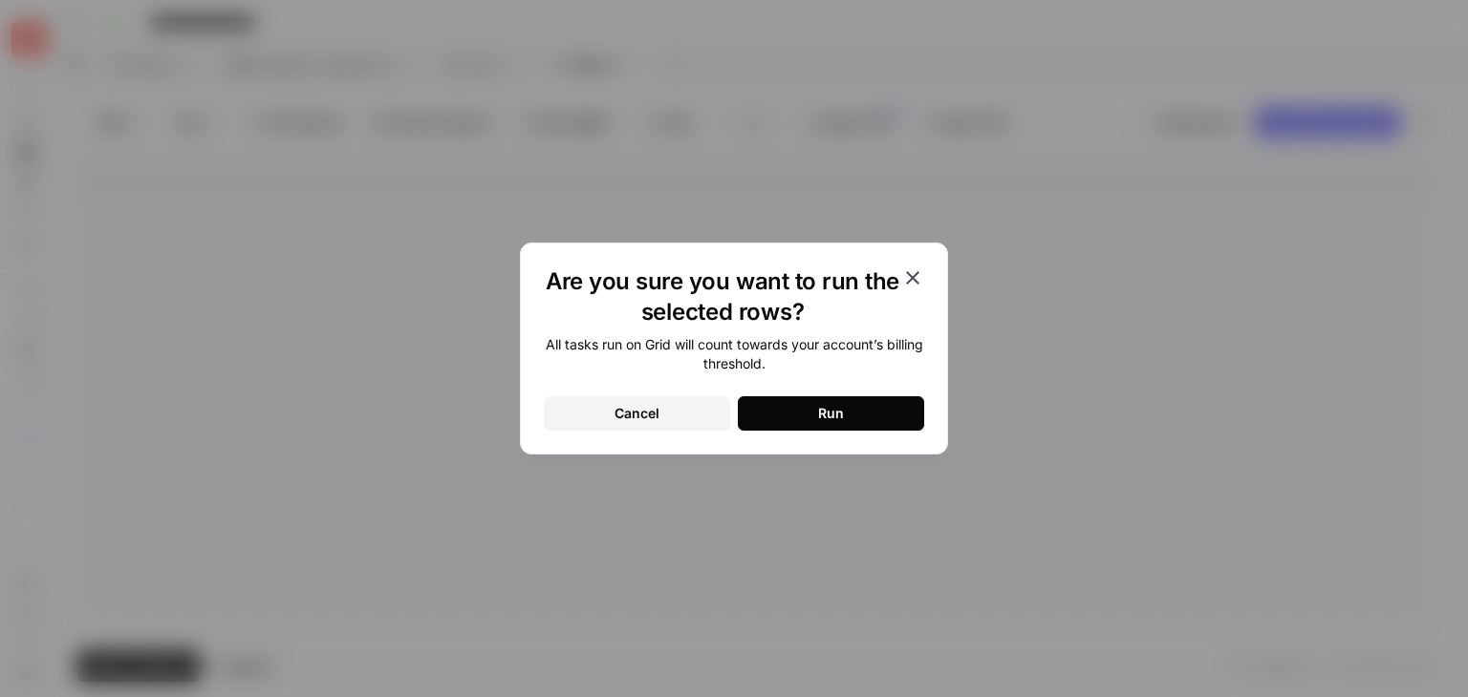
click at [868, 406] on button "Run" at bounding box center [831, 414] width 186 height 34
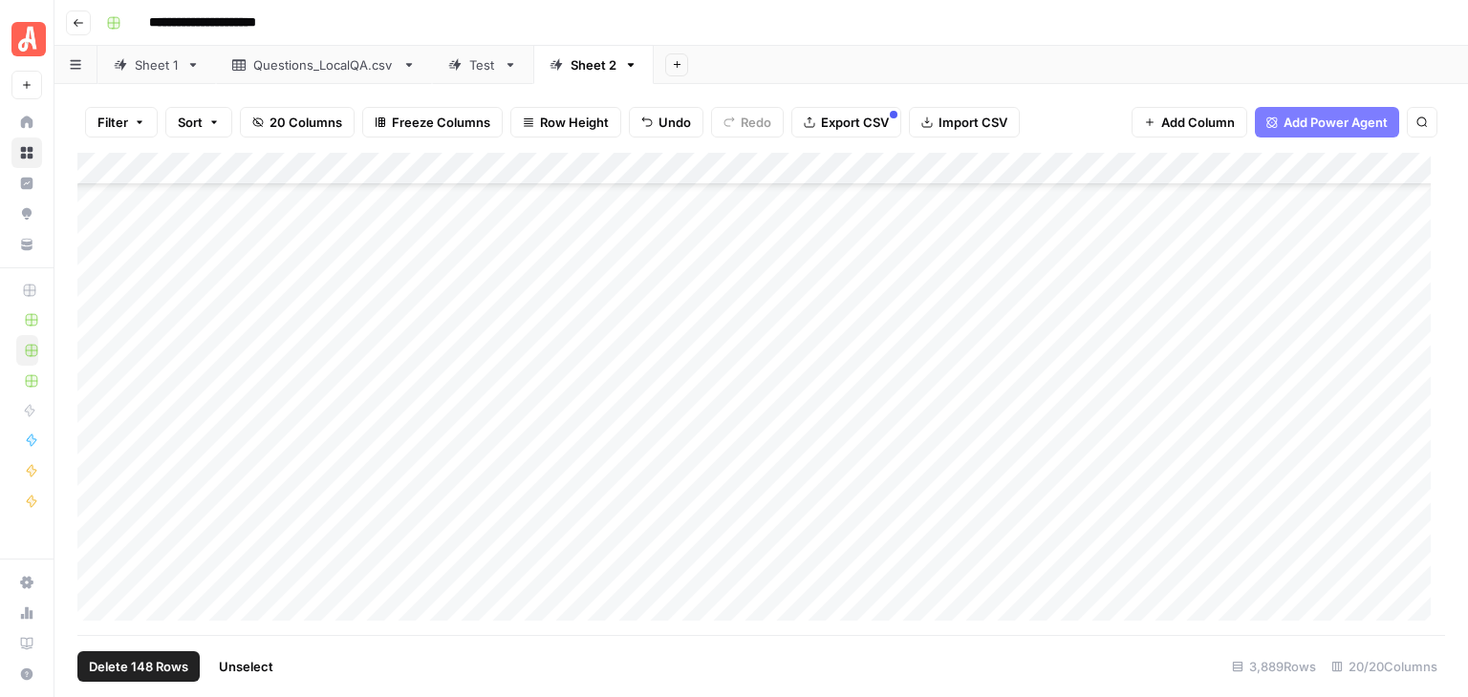
click at [268, 654] on button "Unselect" at bounding box center [245, 667] width 77 height 31
click at [94, 232] on div "Add Column" at bounding box center [760, 394] width 1367 height 483
click at [96, 494] on div "Add Column" at bounding box center [760, 394] width 1367 height 483
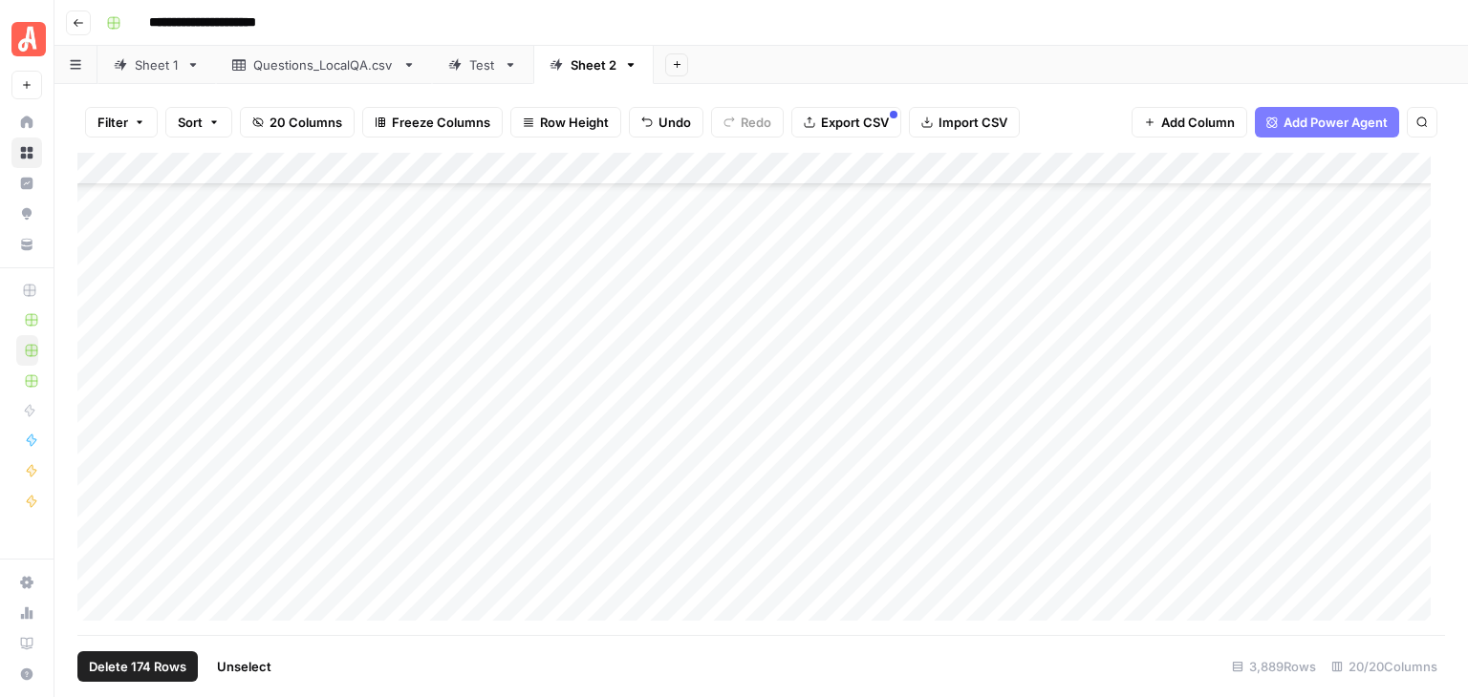
click at [1003, 168] on div "Add Column" at bounding box center [760, 394] width 1367 height 483
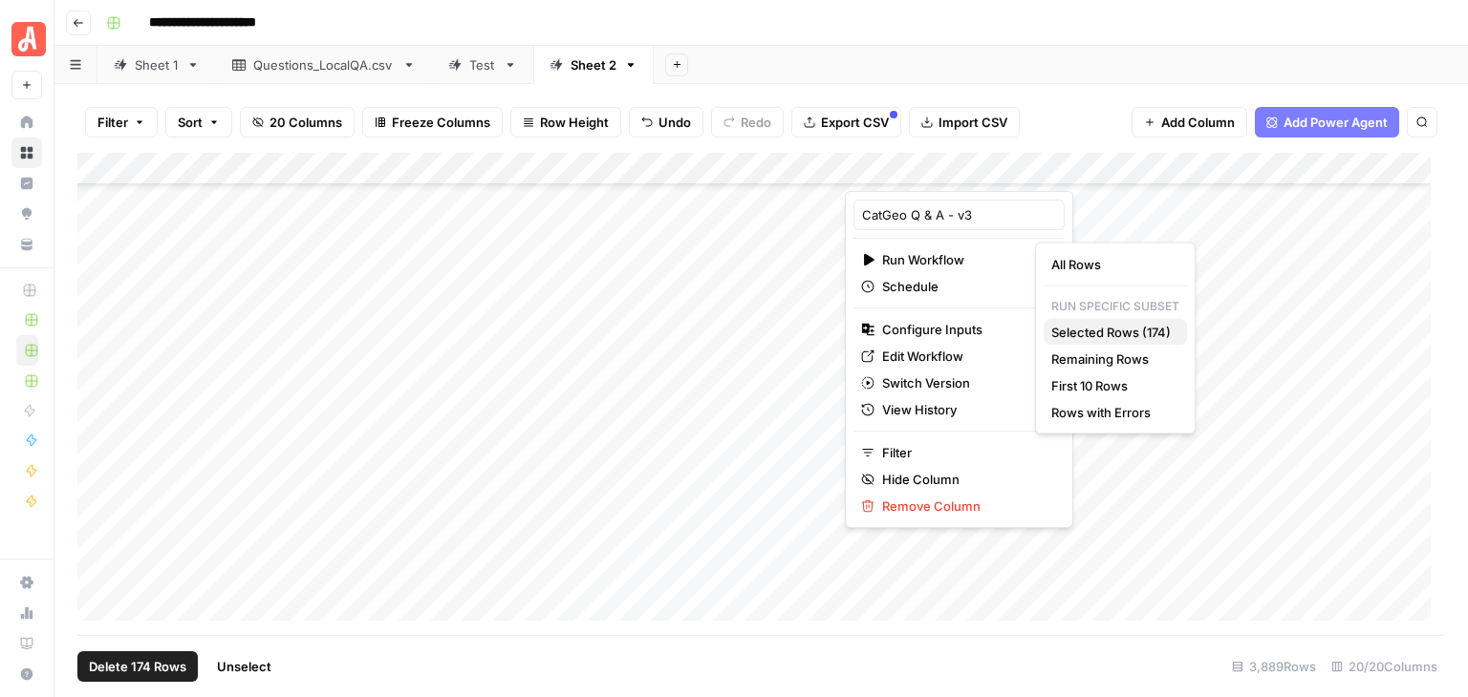
click at [1119, 332] on span "Selected Rows (174)" at bounding box center [1111, 332] width 120 height 19
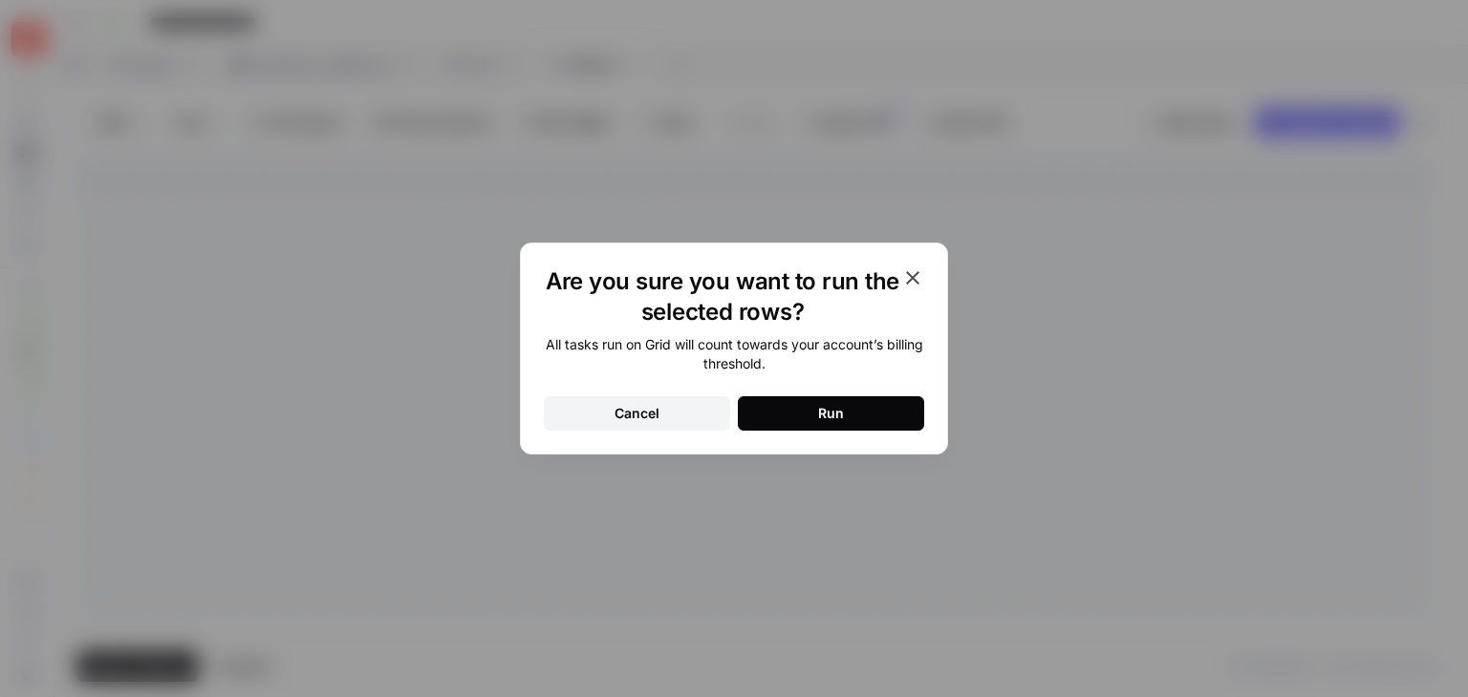
click at [891, 402] on button "Run" at bounding box center [831, 414] width 186 height 34
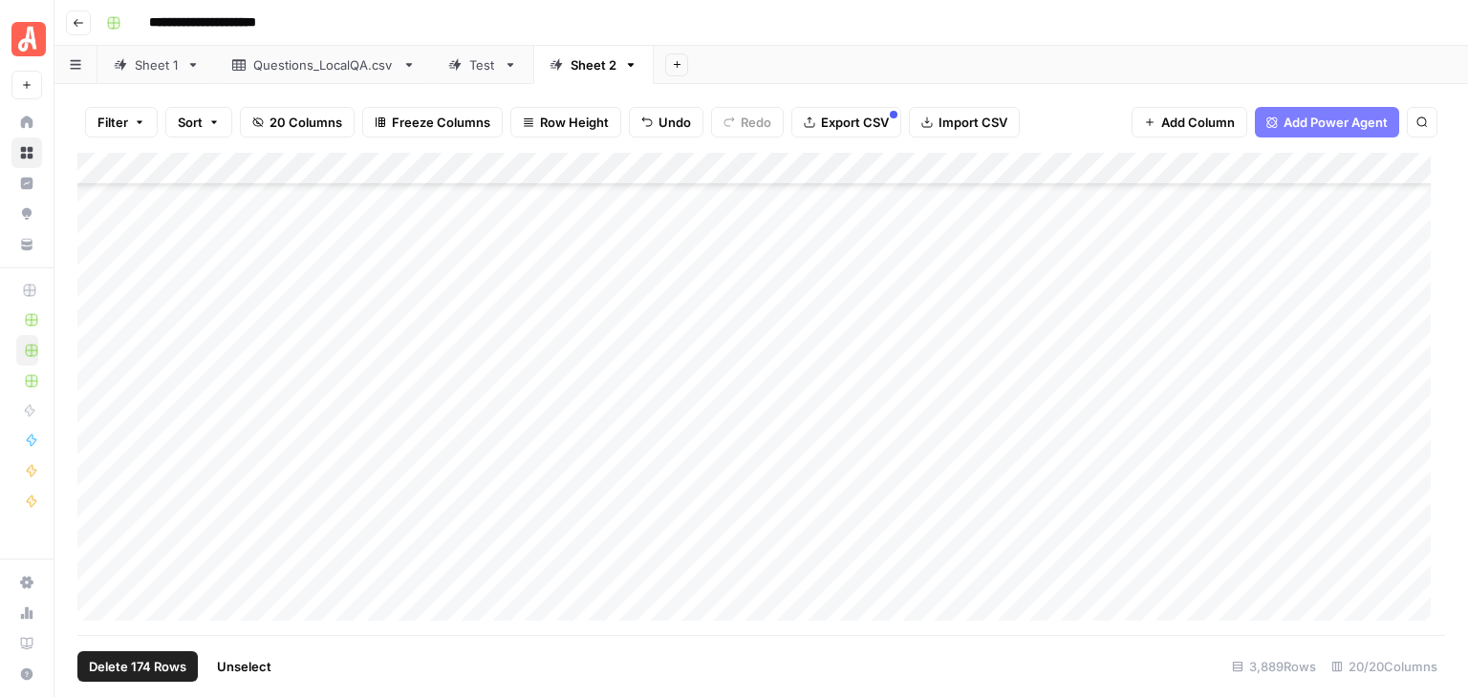
click at [260, 661] on span "Unselect" at bounding box center [244, 666] width 54 height 19
click at [251, 659] on span "Add 10 Rows" at bounding box center [237, 666] width 76 height 19
click at [326, 275] on div "Add Column" at bounding box center [760, 394] width 1367 height 483
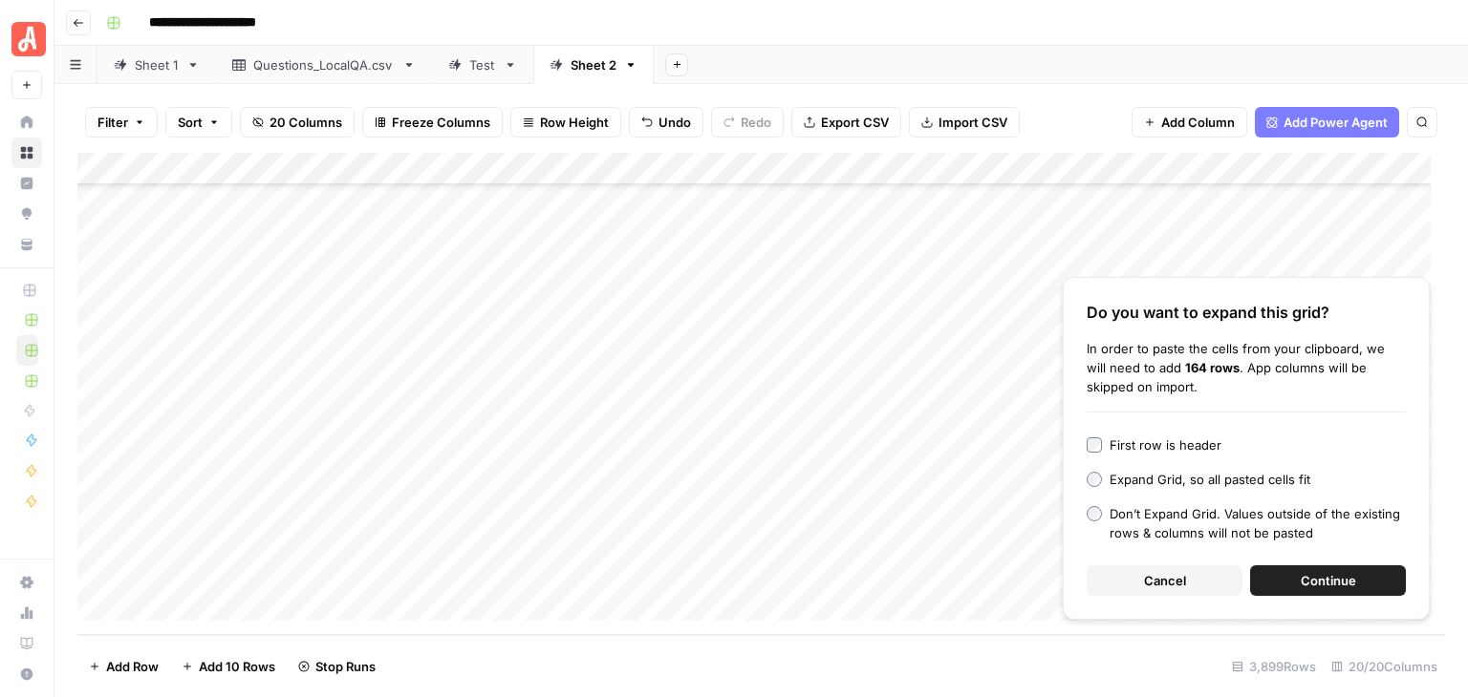
click at [1300, 572] on span "Continue" at bounding box center [1327, 580] width 55 height 19
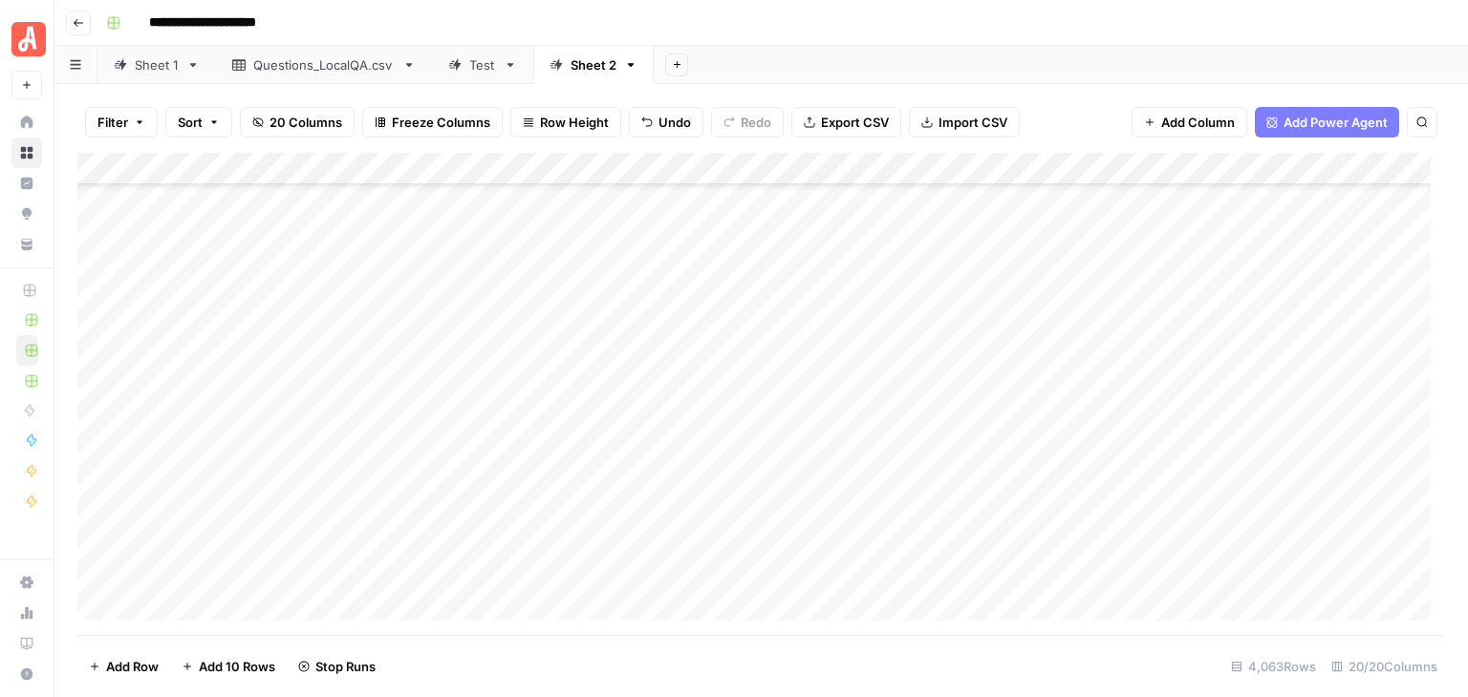
scroll to position [123747, 0]
